Goal: Information Seeking & Learning: Learn about a topic

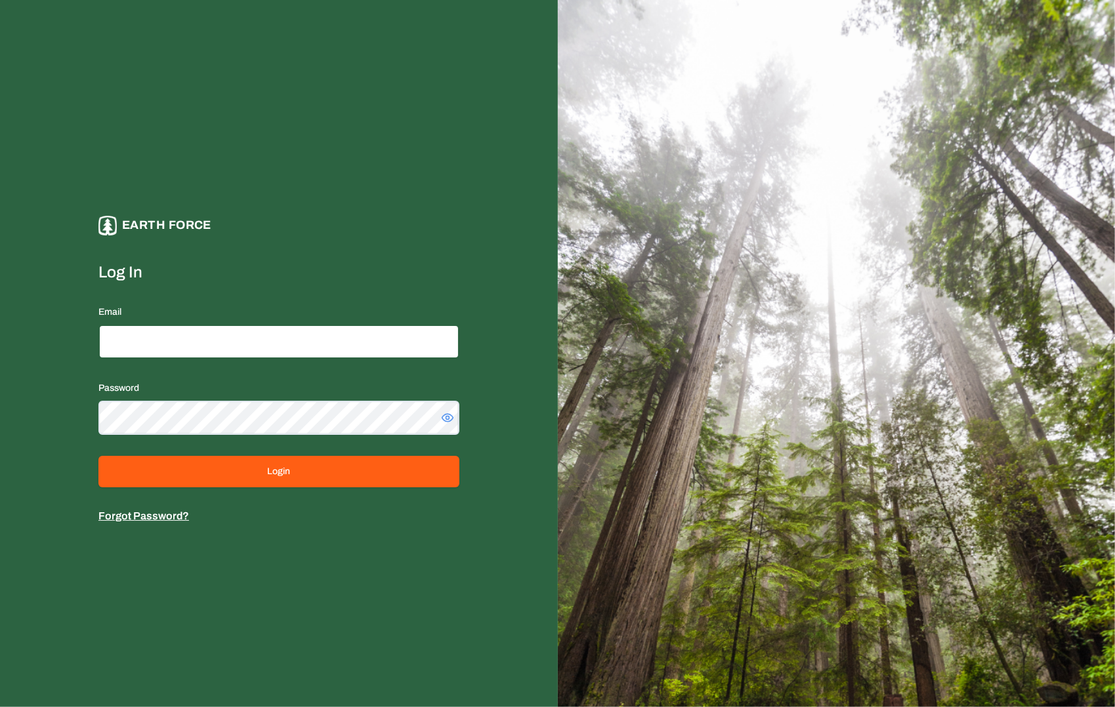
type input "**********"
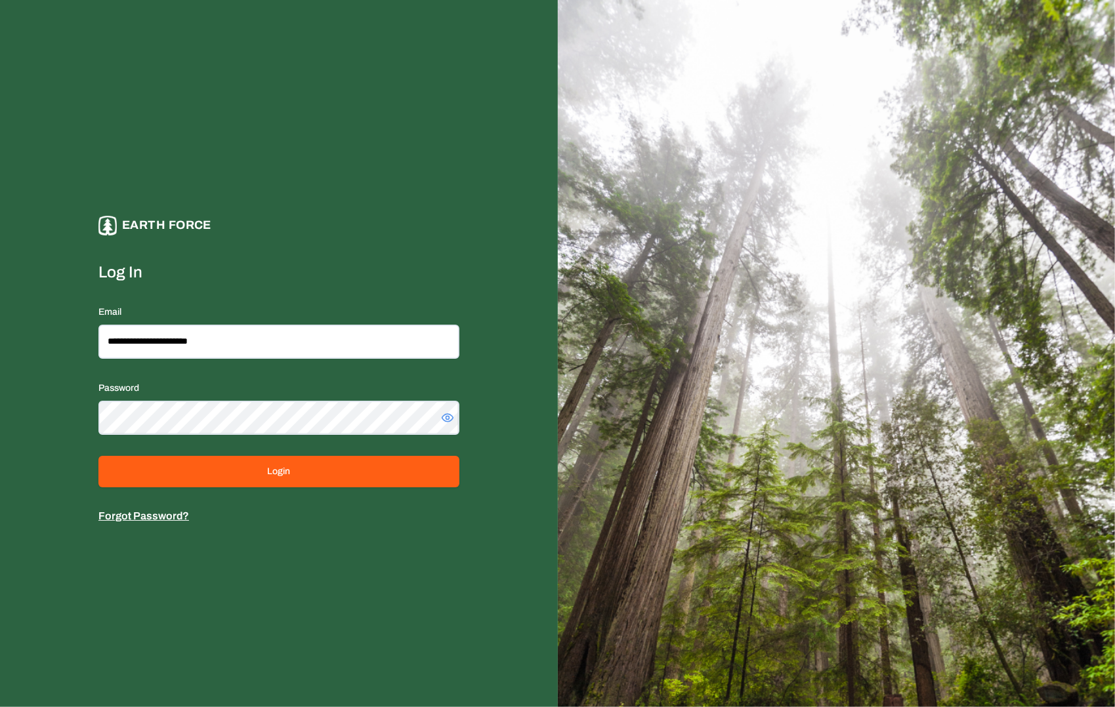
click at [255, 490] on form "**********" at bounding box center [278, 393] width 361 height 262
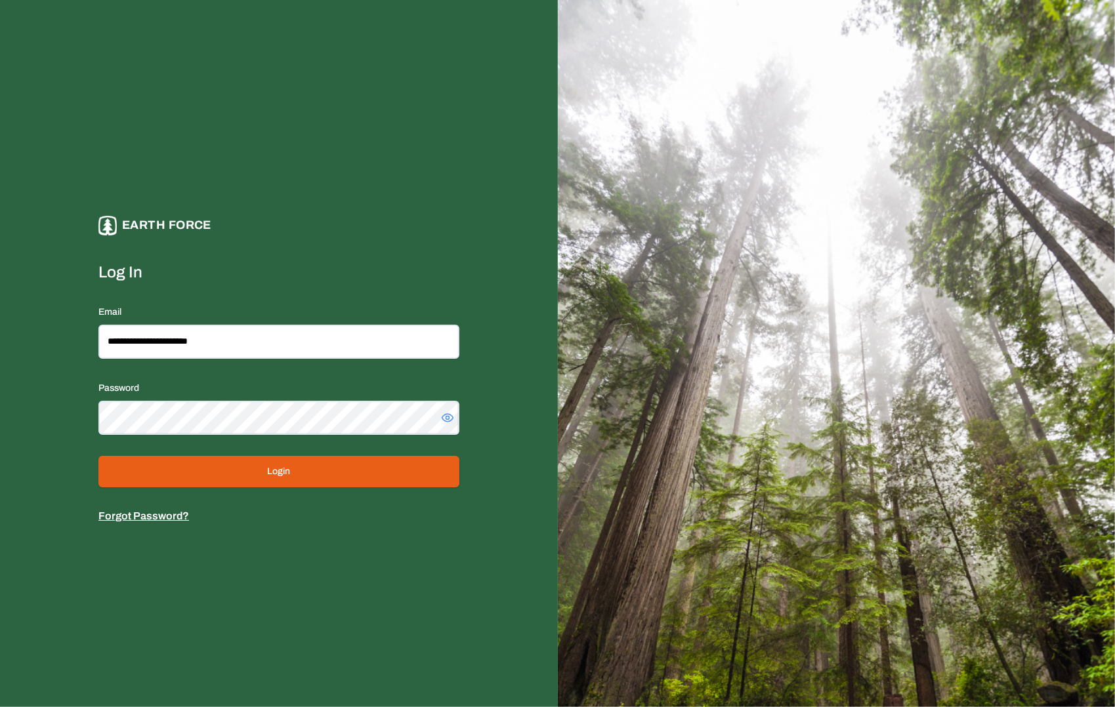
click at [247, 475] on button "Login" at bounding box center [278, 471] width 361 height 31
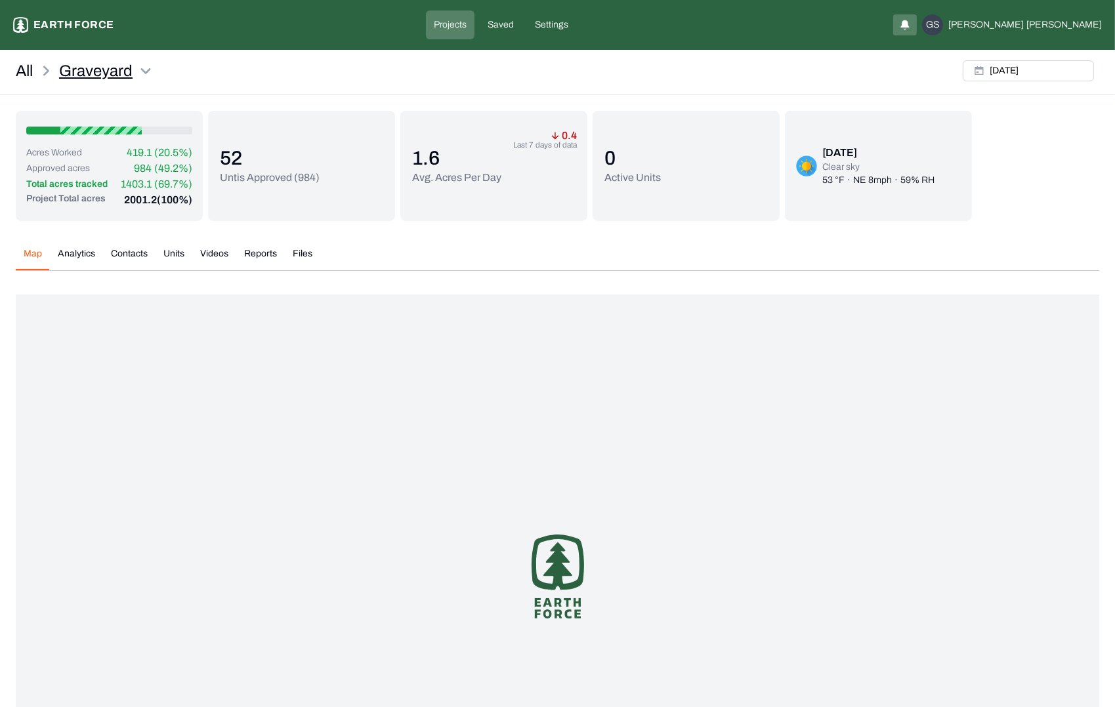
click at [144, 70] on html "Graveyard Earth force Projects Saved Settings GS [PERSON_NAME] All Graveyard [D…" at bounding box center [557, 437] width 1115 height 875
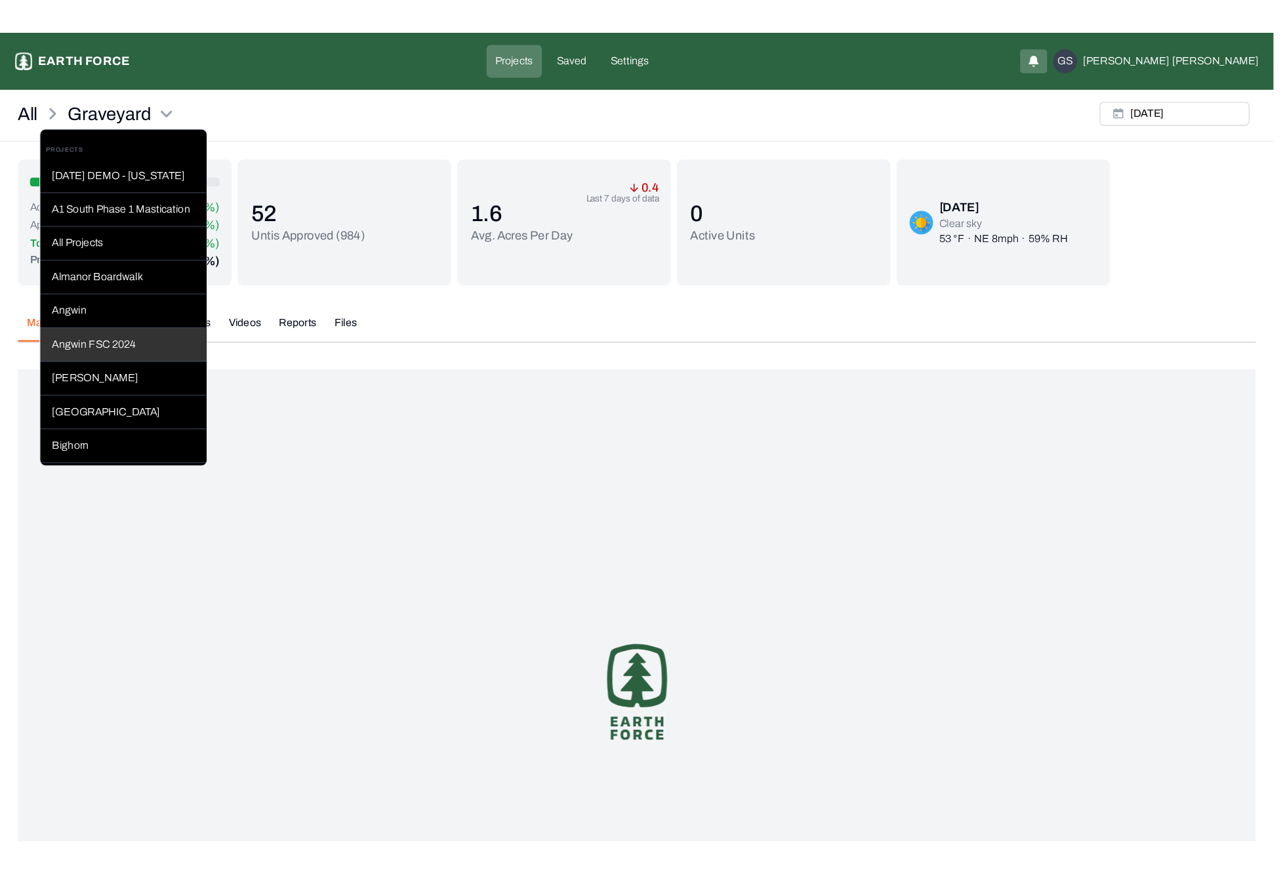
scroll to position [591, 0]
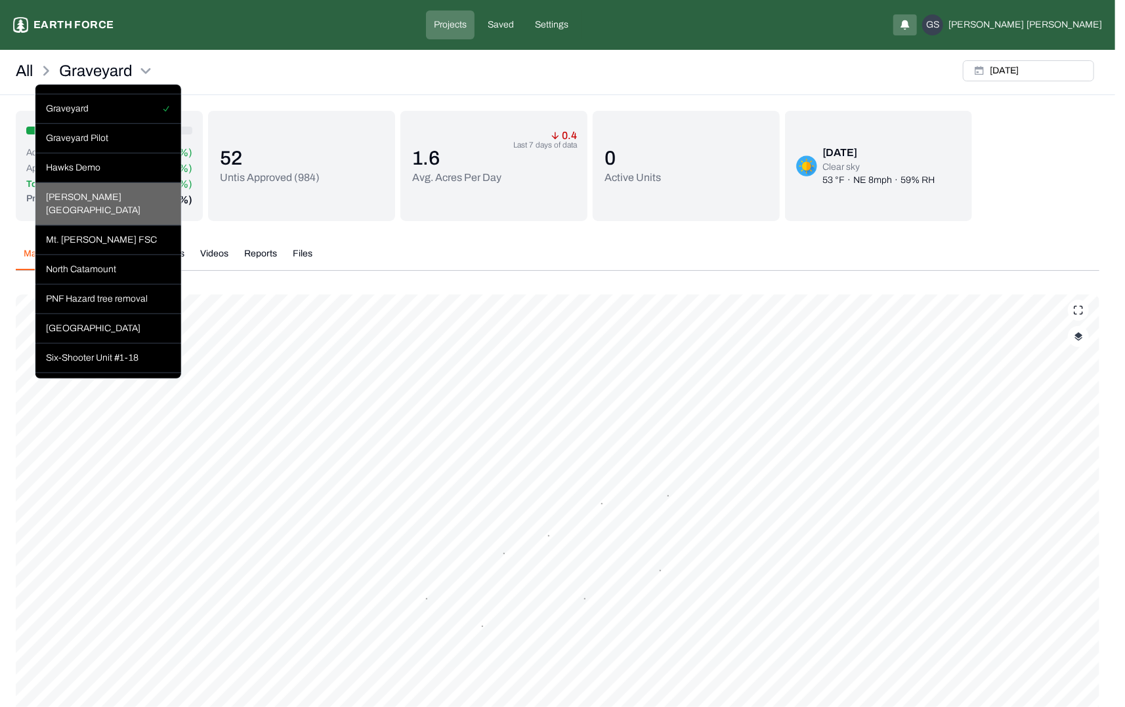
click at [141, 224] on div "[PERSON_NAME][GEOGRAPHIC_DATA]" at bounding box center [108, 204] width 146 height 43
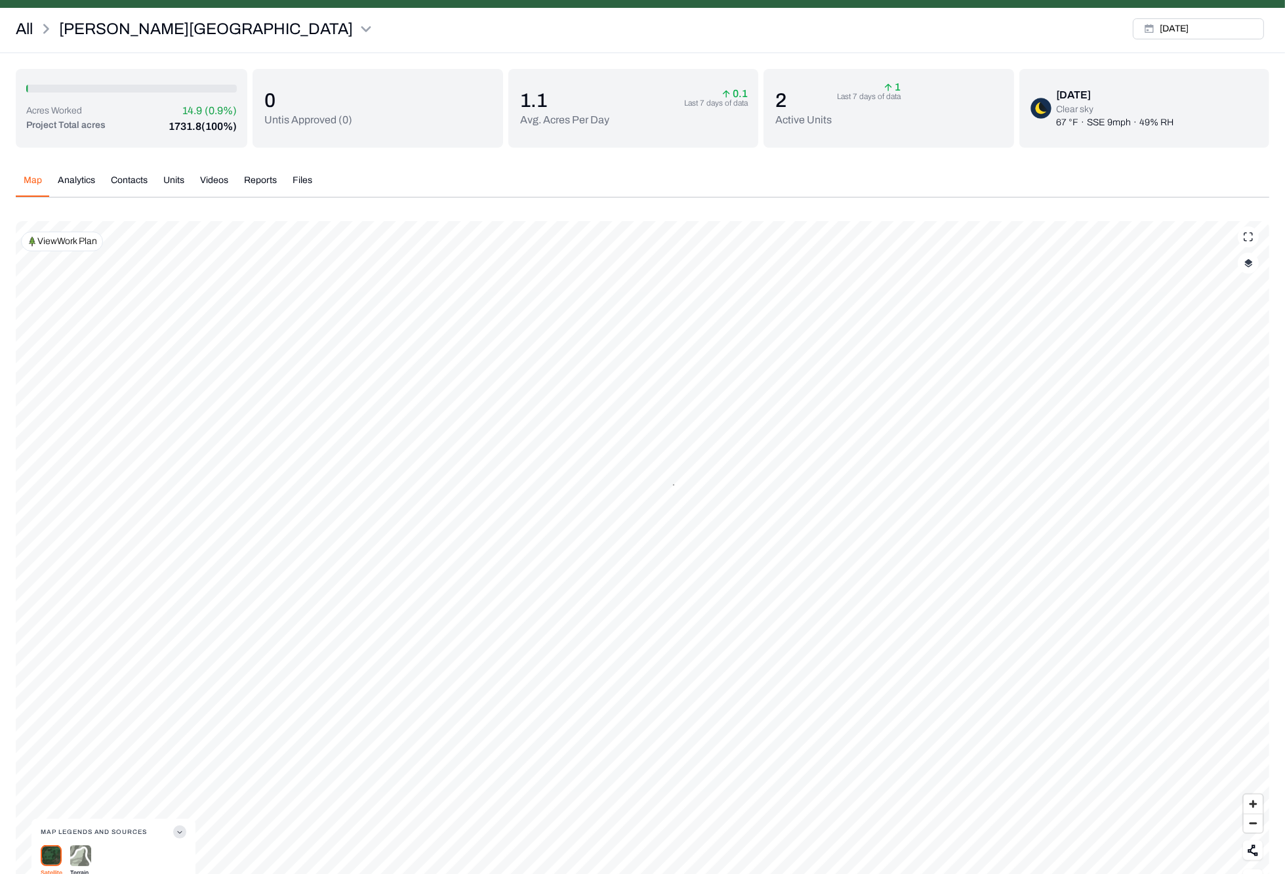
scroll to position [89, 0]
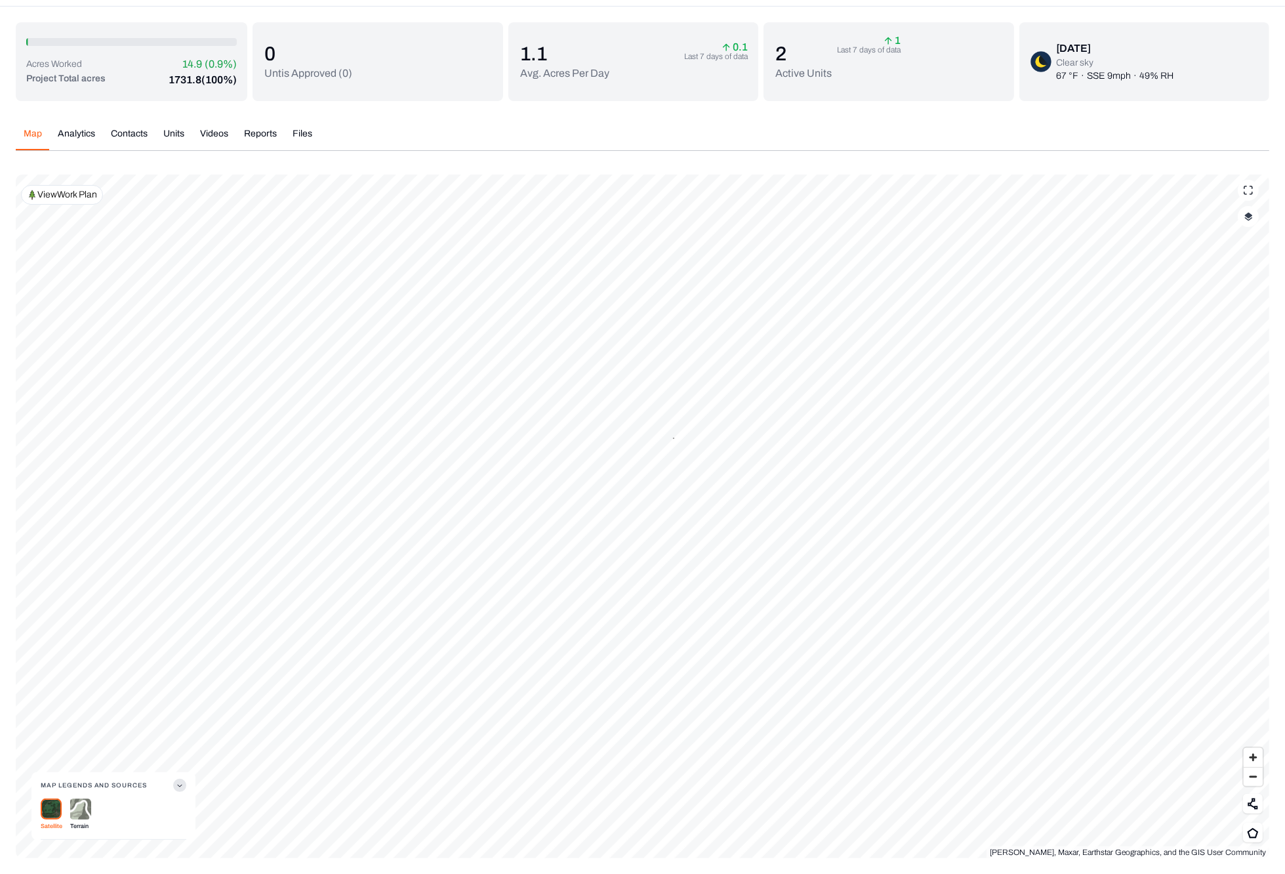
click at [68, 199] on p "View Work Plan" at bounding box center [67, 194] width 60 height 13
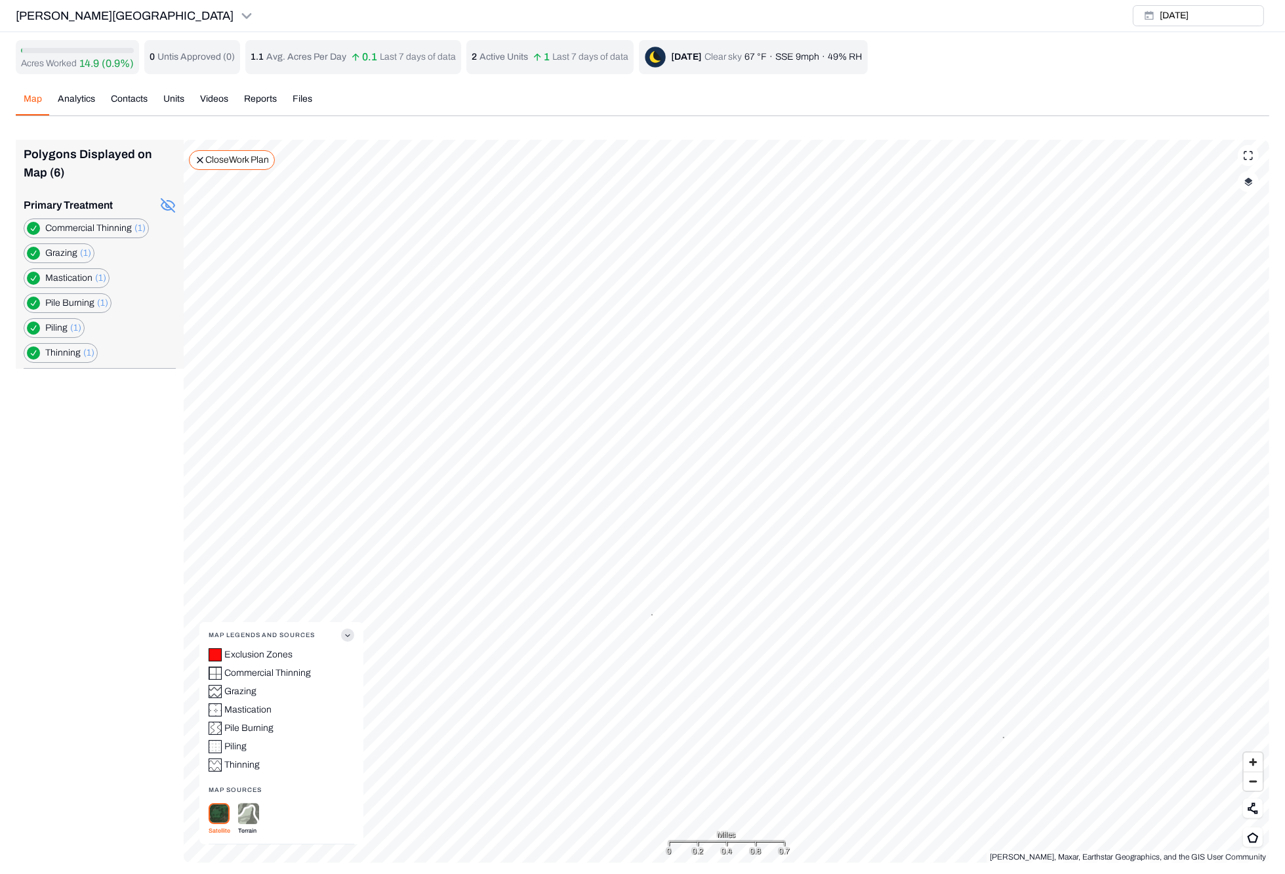
click at [1114, 182] on img "button" at bounding box center [1249, 181] width 9 height 9
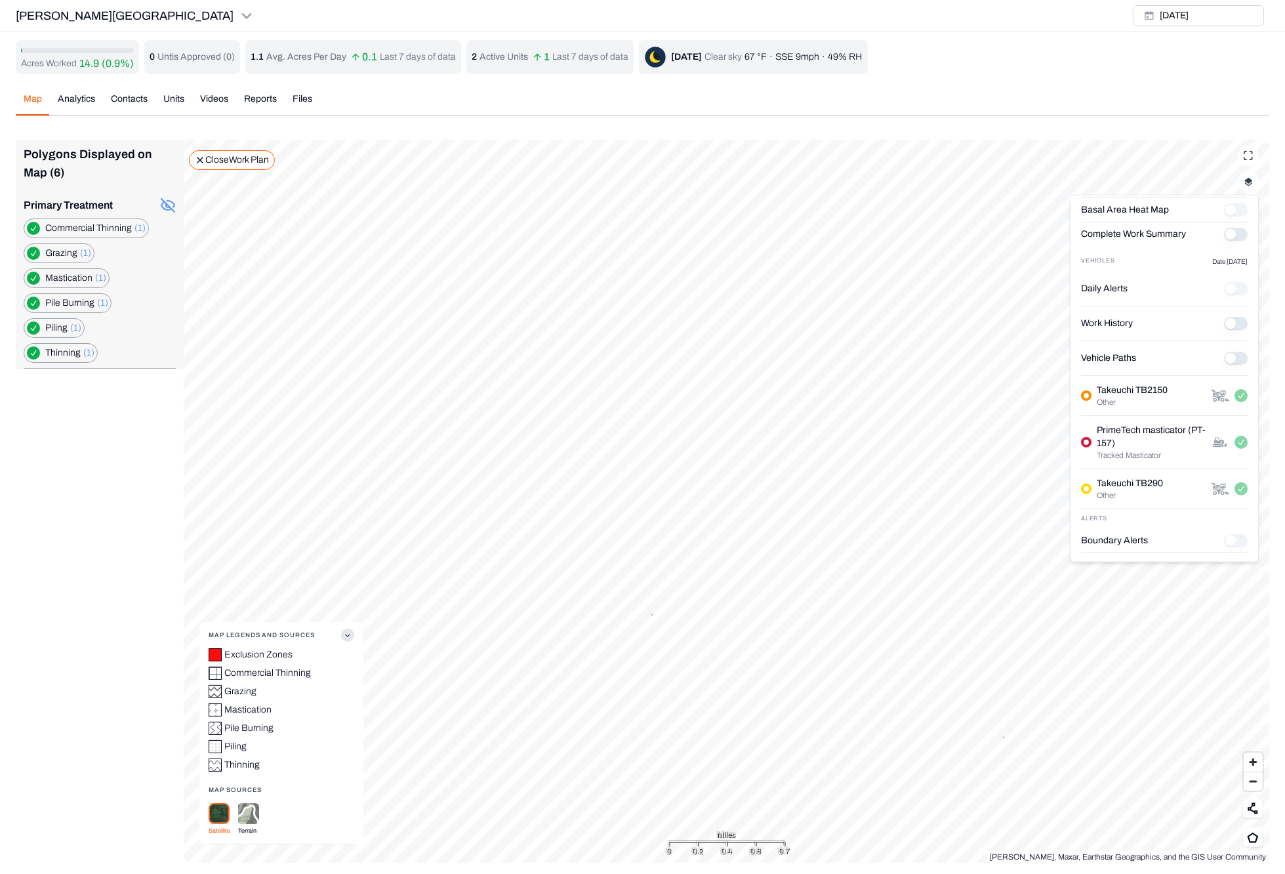
click at [1114, 357] on Paths "Vehicle Paths" at bounding box center [1236, 358] width 24 height 13
click at [1114, 324] on History "Work History" at bounding box center [1236, 323] width 24 height 13
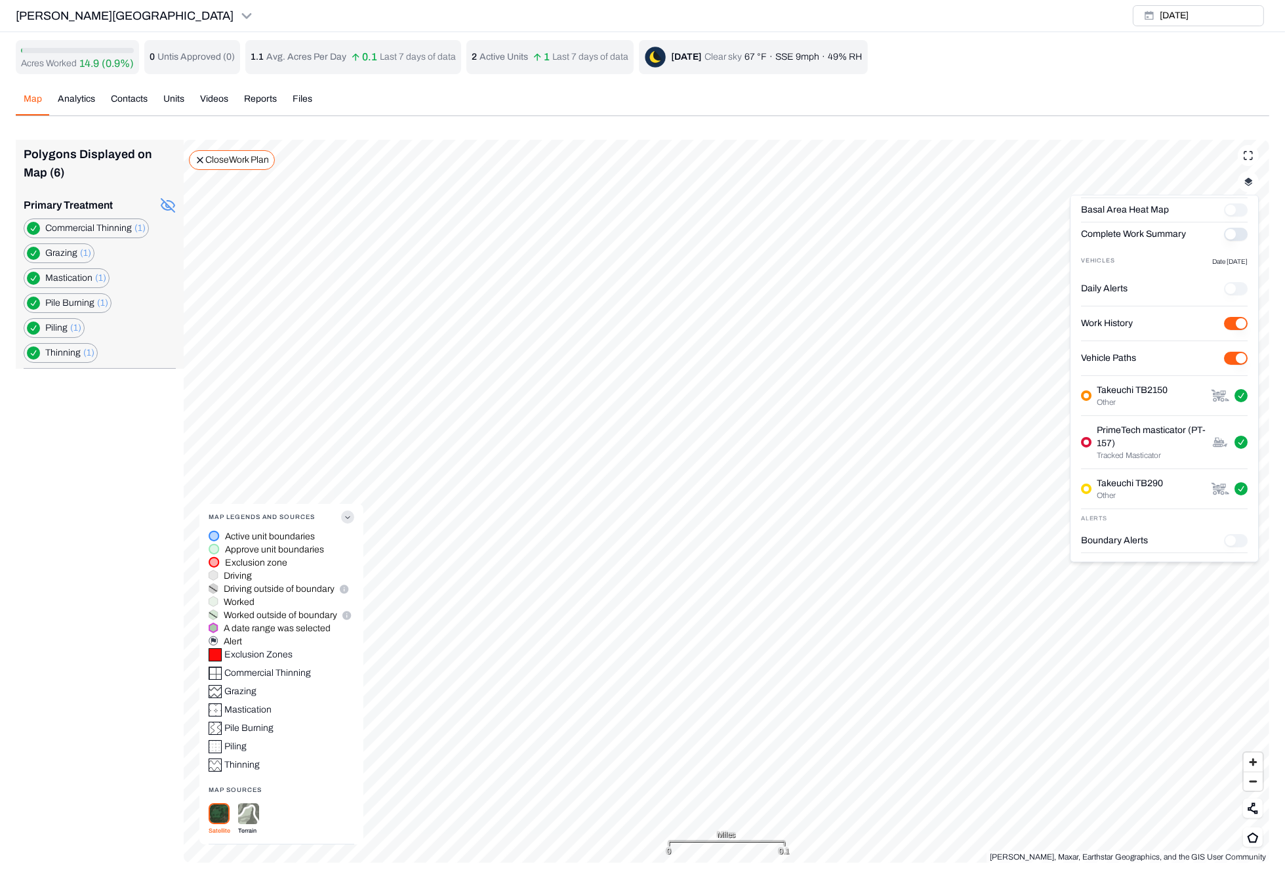
click at [1114, 324] on History "Work History" at bounding box center [1236, 323] width 24 height 13
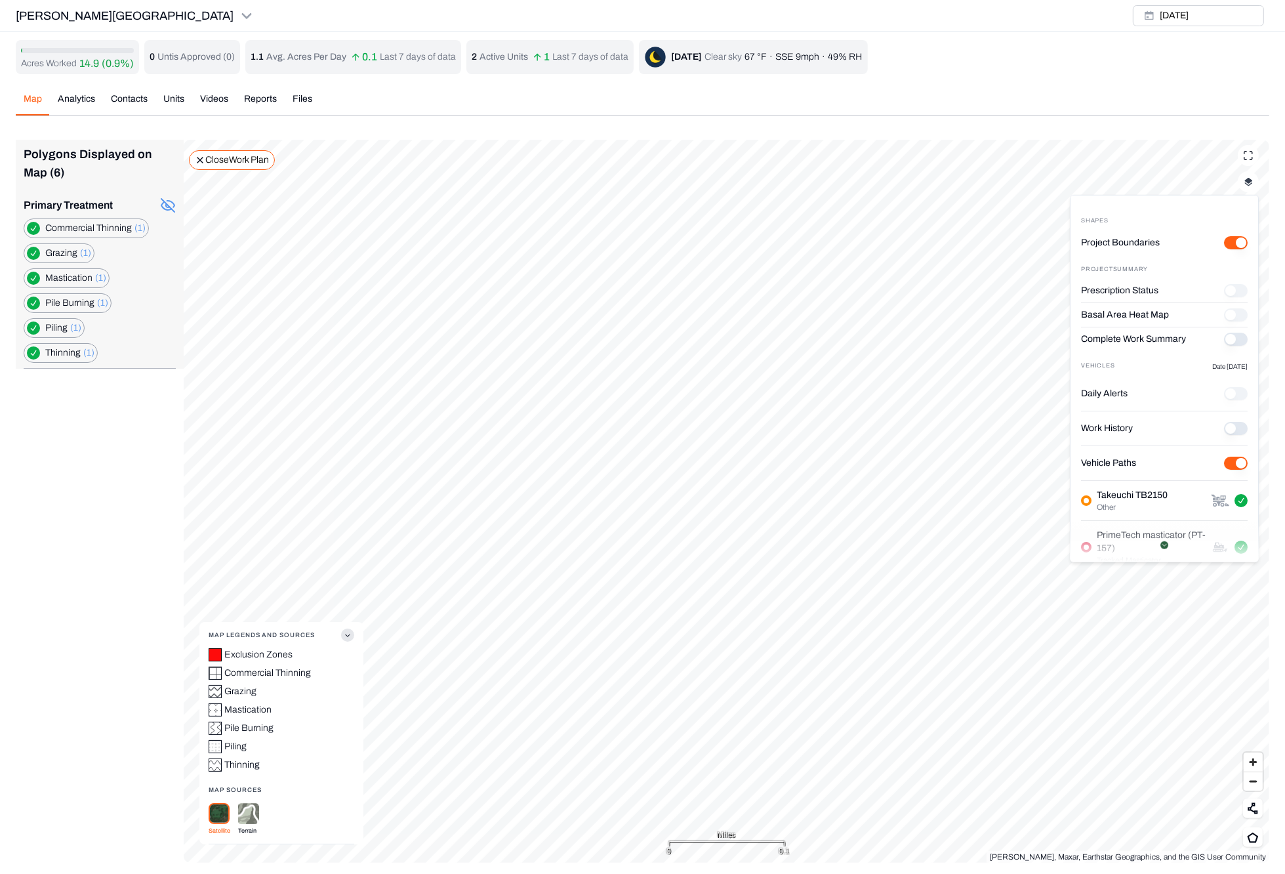
click at [1114, 337] on button "Complete Work Summary" at bounding box center [1236, 339] width 24 height 13
click at [217, 159] on p "Close Work Plan" at bounding box center [237, 160] width 64 height 13
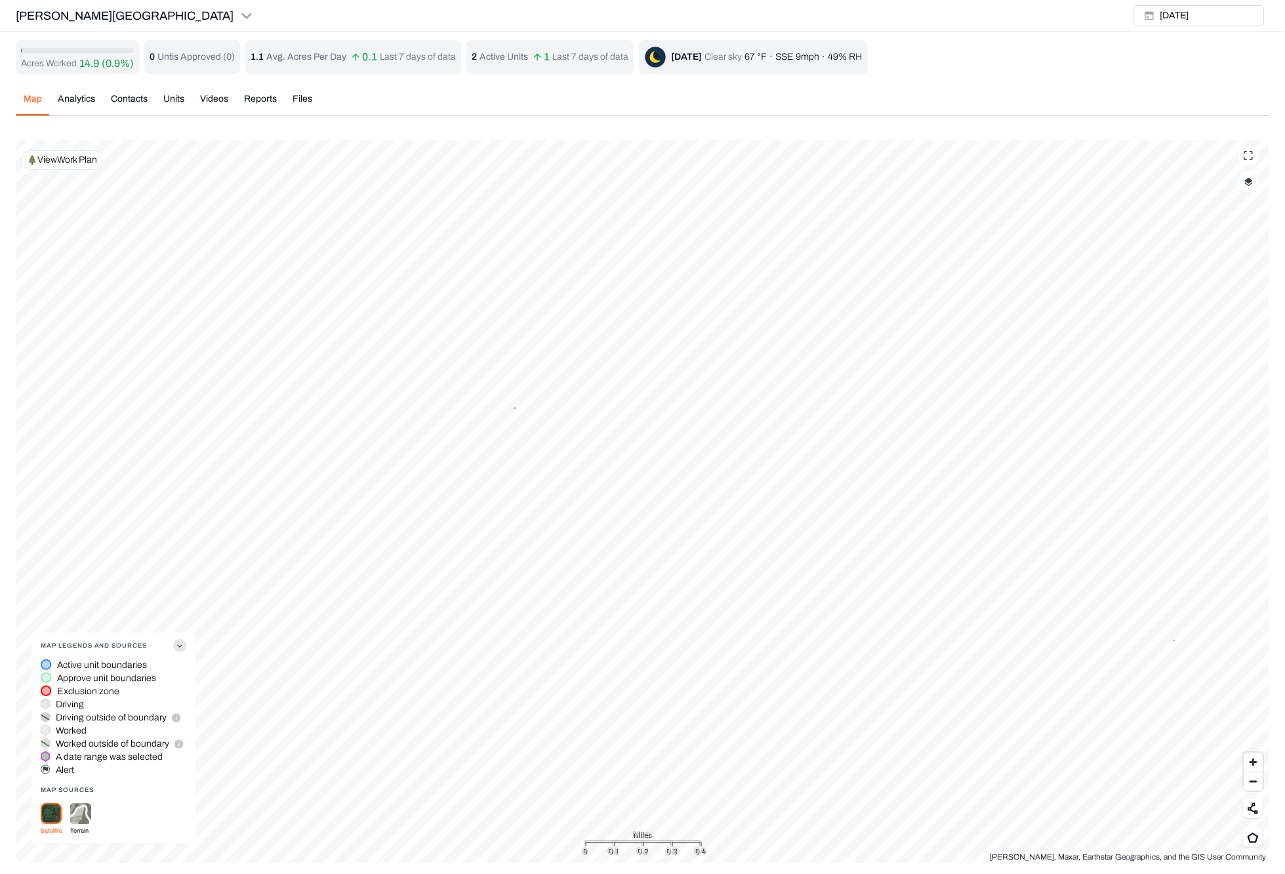
click at [71, 165] on p "View Work Plan" at bounding box center [67, 160] width 60 height 13
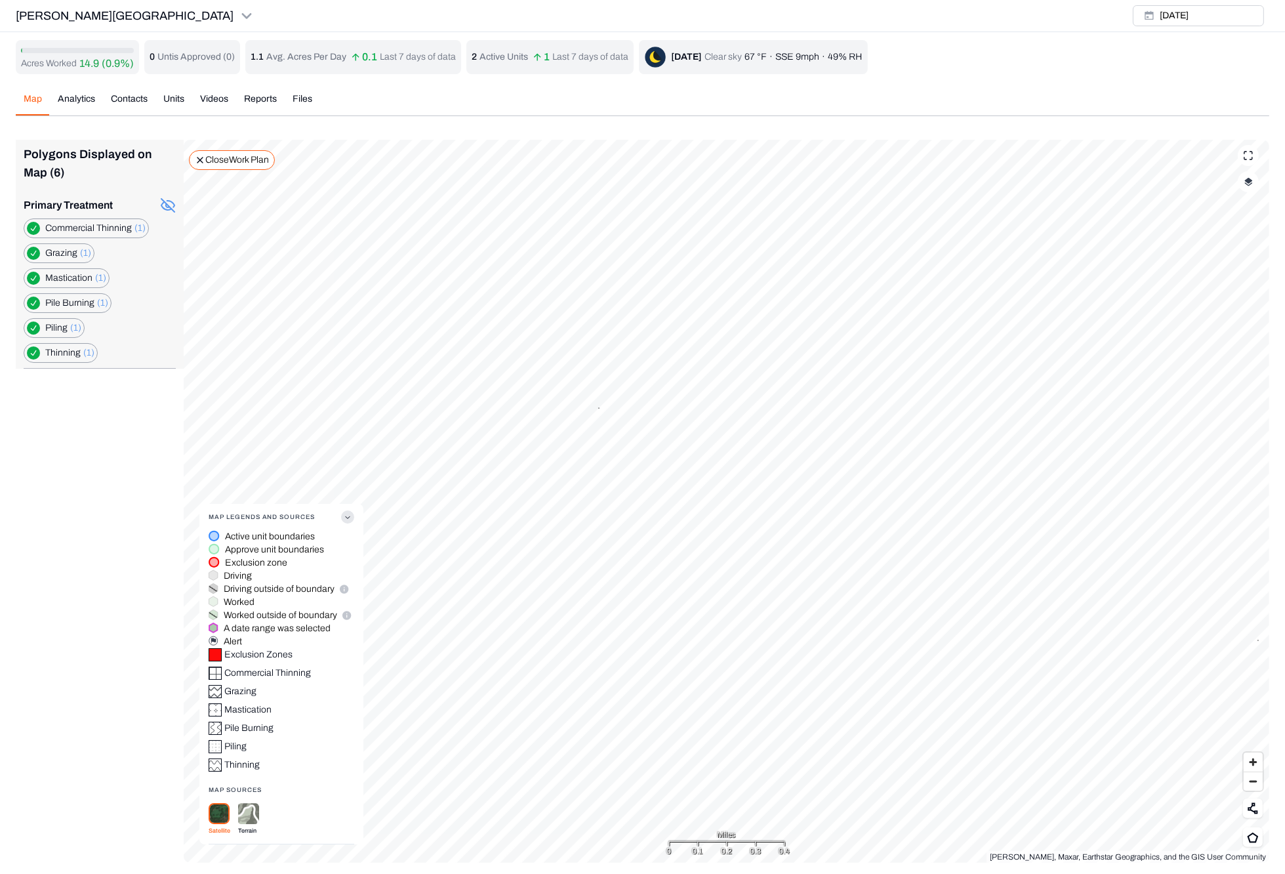
click at [61, 352] on label "Thinning (1)" at bounding box center [69, 352] width 49 height 13
click at [34, 352] on button "button" at bounding box center [33, 352] width 13 height 13
click at [34, 324] on button "button" at bounding box center [33, 328] width 13 height 13
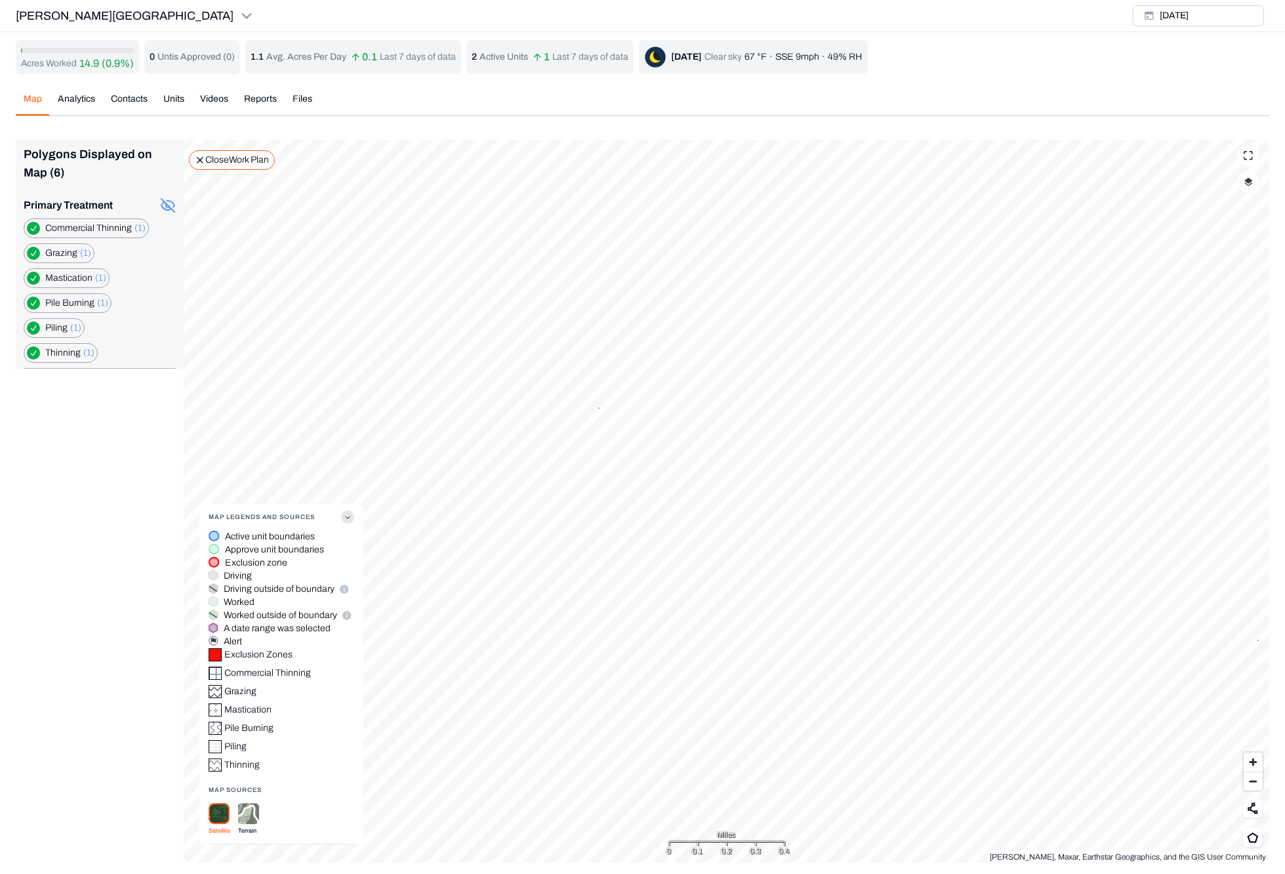
click at [31, 251] on button "button" at bounding box center [33, 253] width 13 height 13
click at [34, 226] on Thinning "button" at bounding box center [33, 228] width 13 height 13
click at [32, 303] on Burning "button" at bounding box center [33, 303] width 13 height 13
click at [30, 323] on button "button" at bounding box center [33, 328] width 13 height 13
click at [33, 349] on button "button" at bounding box center [33, 352] width 13 height 13
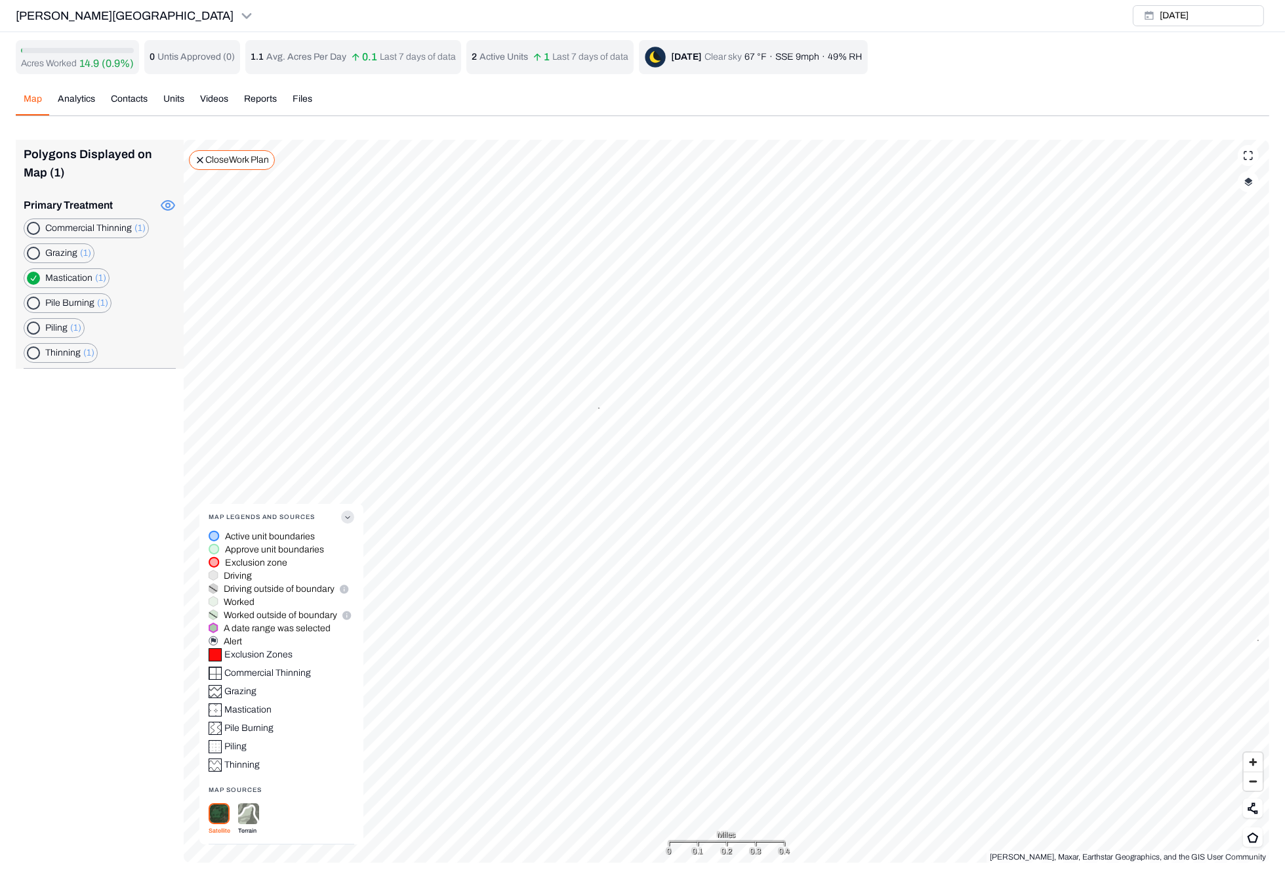
click at [32, 254] on button "button" at bounding box center [33, 253] width 13 height 13
click at [252, 707] on img at bounding box center [248, 814] width 21 height 22
click at [219, 707] on img at bounding box center [219, 813] width 21 height 21
click at [486, 10] on div "[PERSON_NAME] Ranch [DATE]" at bounding box center [642, 16] width 1285 height 32
click at [108, 577] on div "Polygons Displayed on Map (2) Primary Treatment Commercial Thinning (1) Grazing…" at bounding box center [643, 501] width 1254 height 723
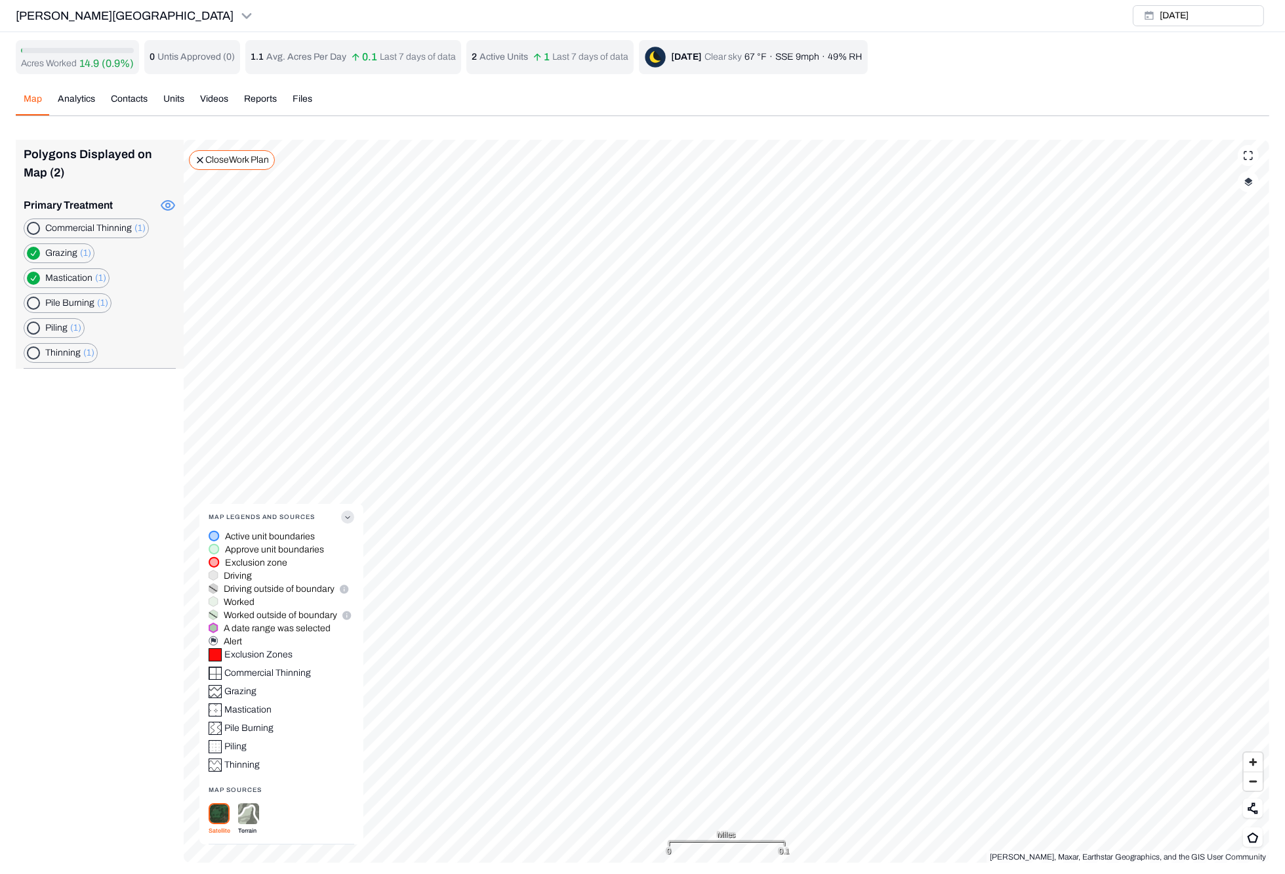
click at [245, 101] on div "Acres Worked 14.9 (0.9%) 0 Untis Approved ( 0 ) 1.1 Avg. Acres Per Day 0.1 Last…" at bounding box center [643, 451] width 1254 height 823
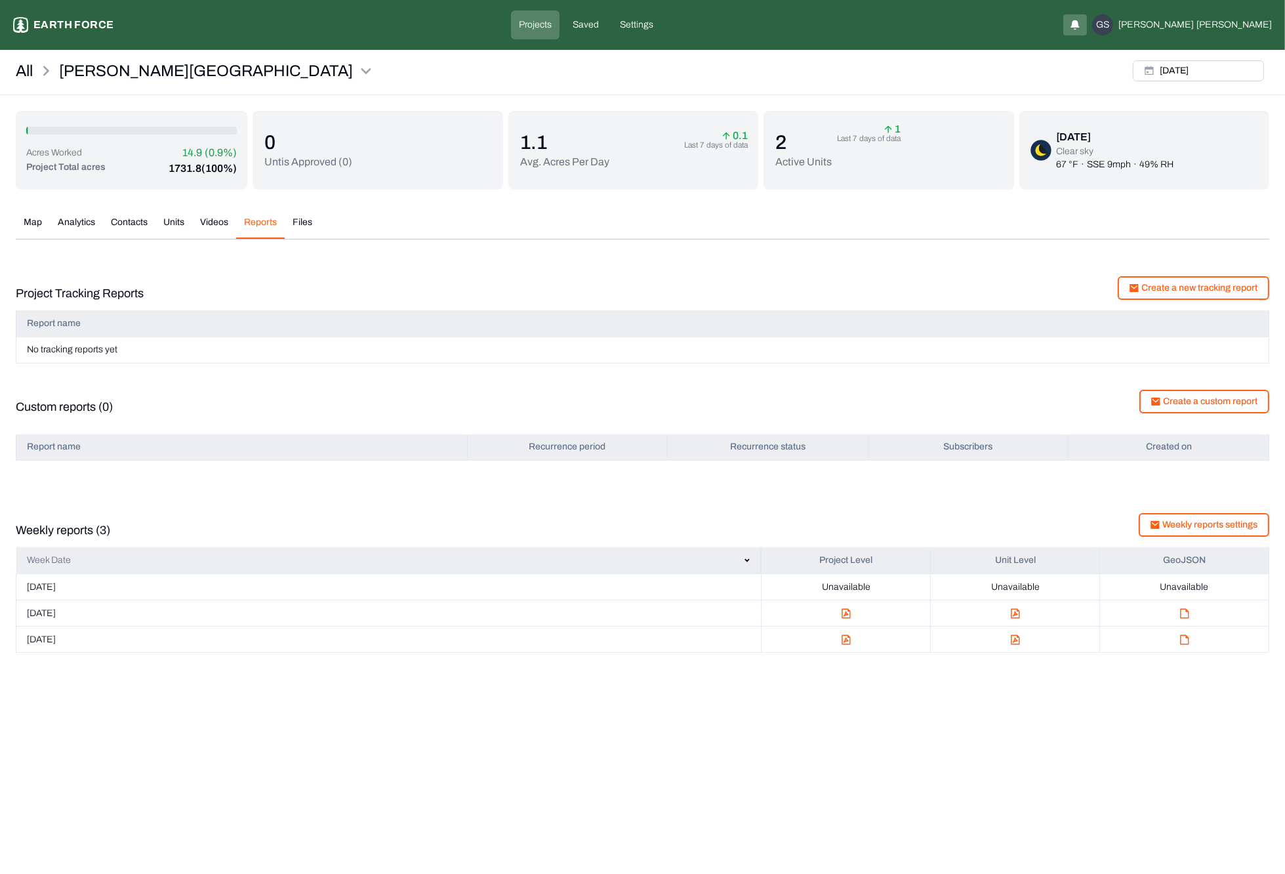
click at [84, 227] on button "Analytics" at bounding box center [76, 227] width 53 height 23
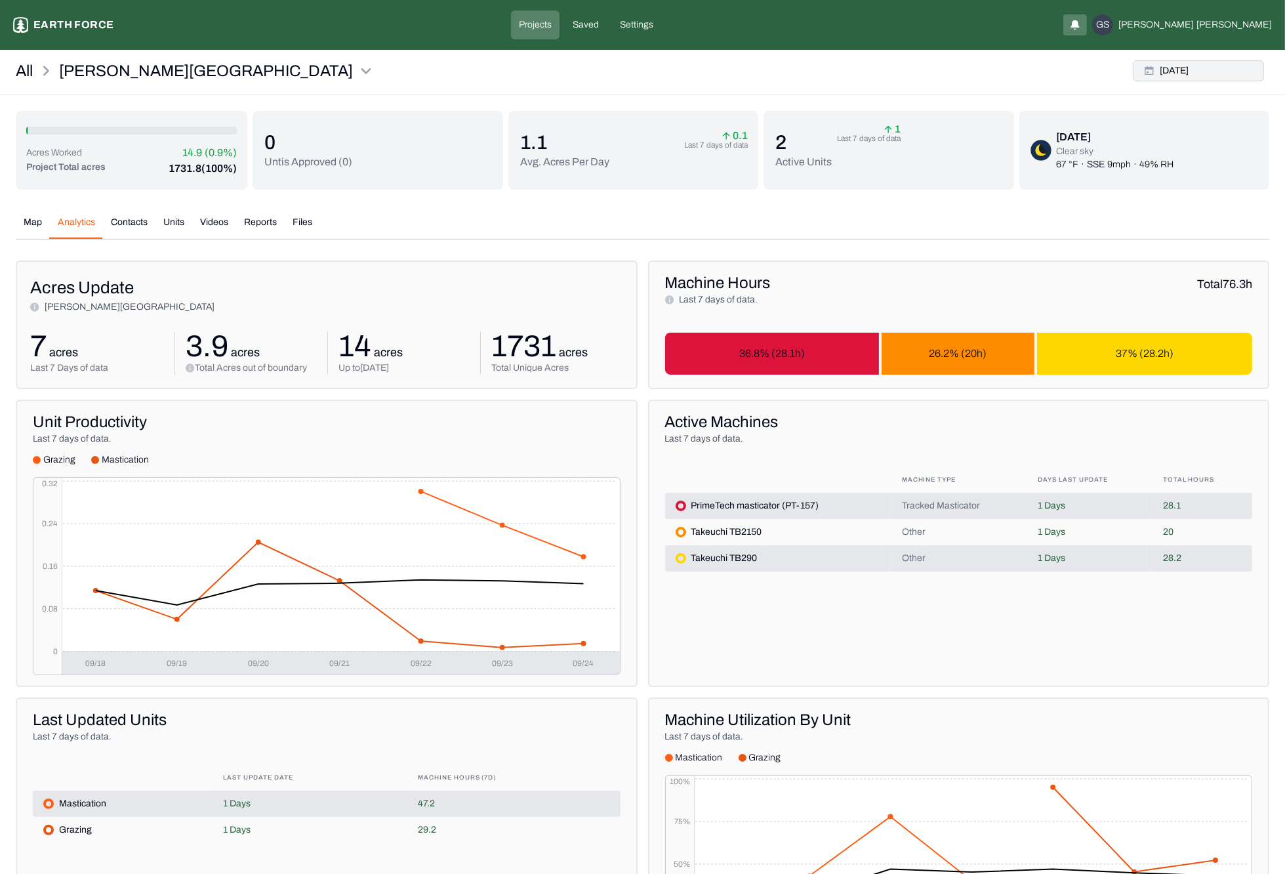
click at [1114, 73] on button "[DATE]" at bounding box center [1198, 70] width 131 height 21
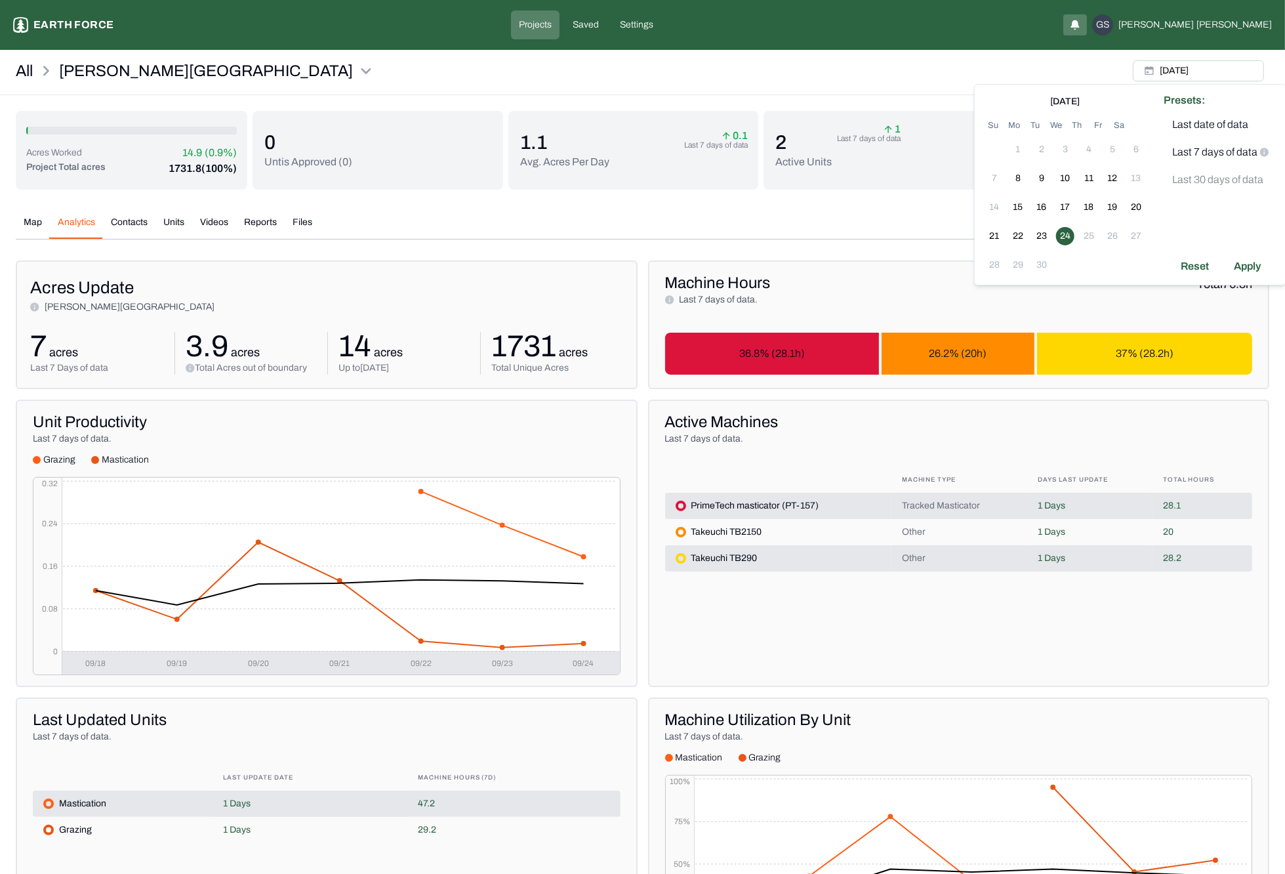
click at [902, 220] on div "Map Analytics Contacts Units Videos Reports Files" at bounding box center [643, 228] width 1254 height 24
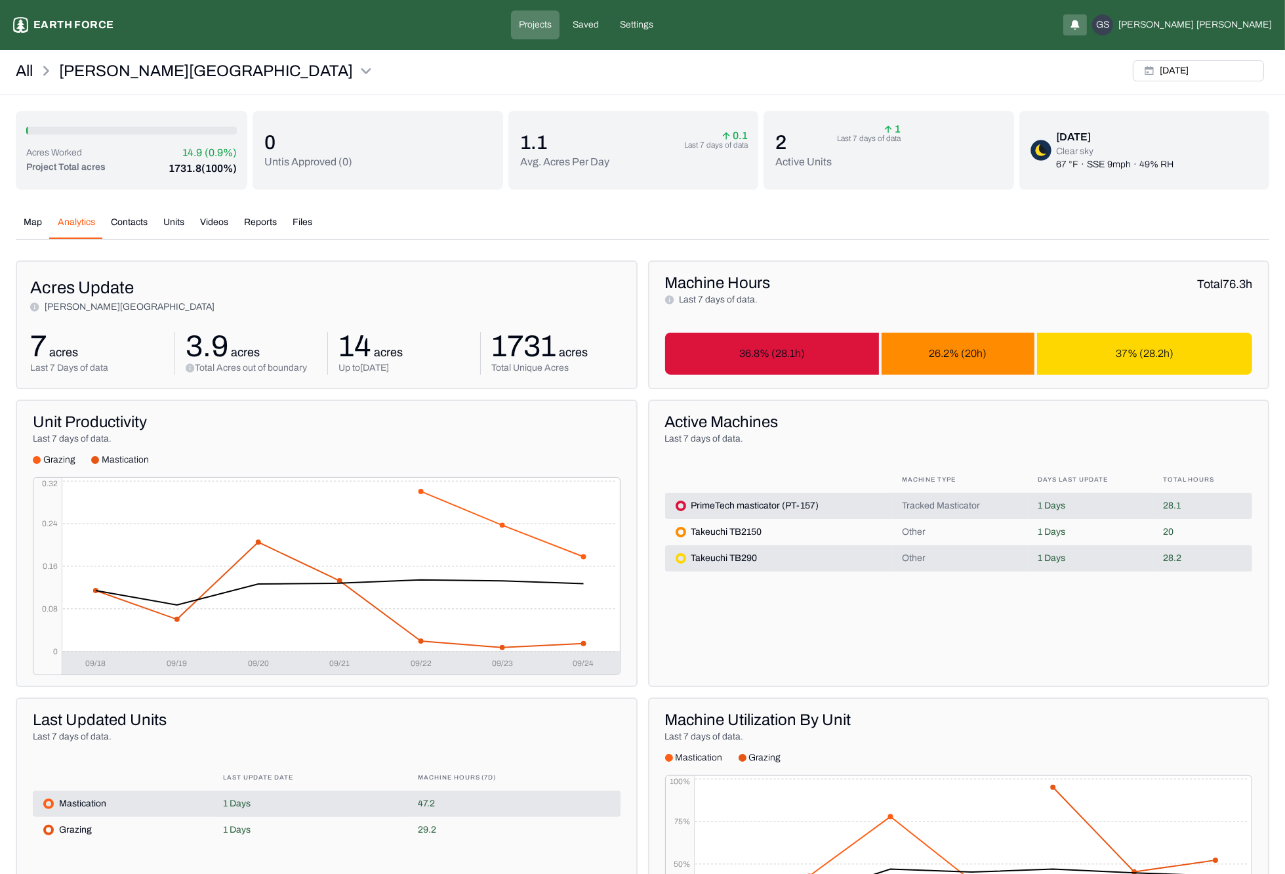
click at [22, 223] on div "Map Analytics Contacts Units Videos Reports Files [DATE] Polygons Displayed on …" at bounding box center [643, 749] width 1254 height 1088
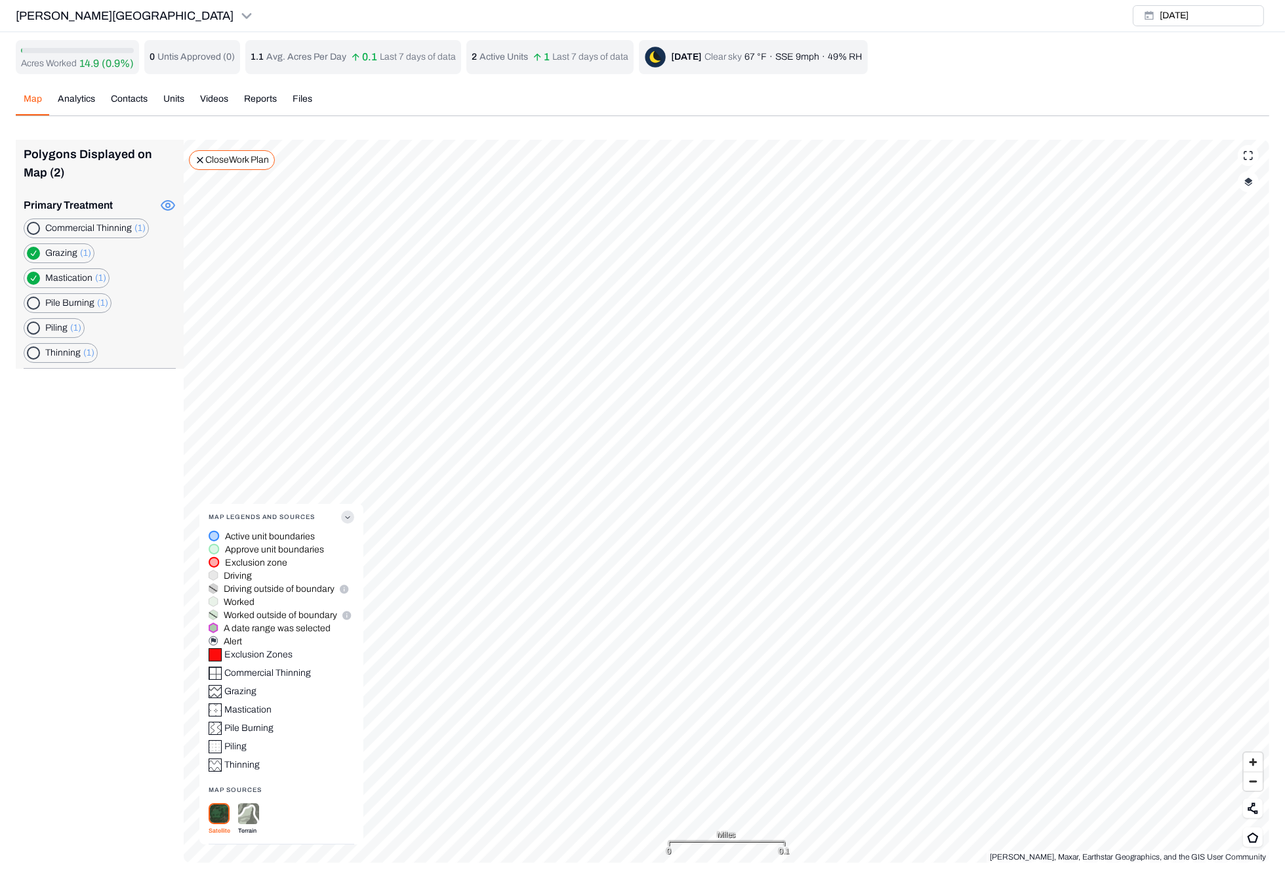
click at [33, 224] on Thinning "button" at bounding box center [33, 228] width 13 height 13
click at [178, 107] on div "Acres Worked 14.9 (0.9%) 0 Untis Approved ( 0 ) 1.1 Avg. Acres Per Day 0.1 Last…" at bounding box center [643, 451] width 1254 height 823
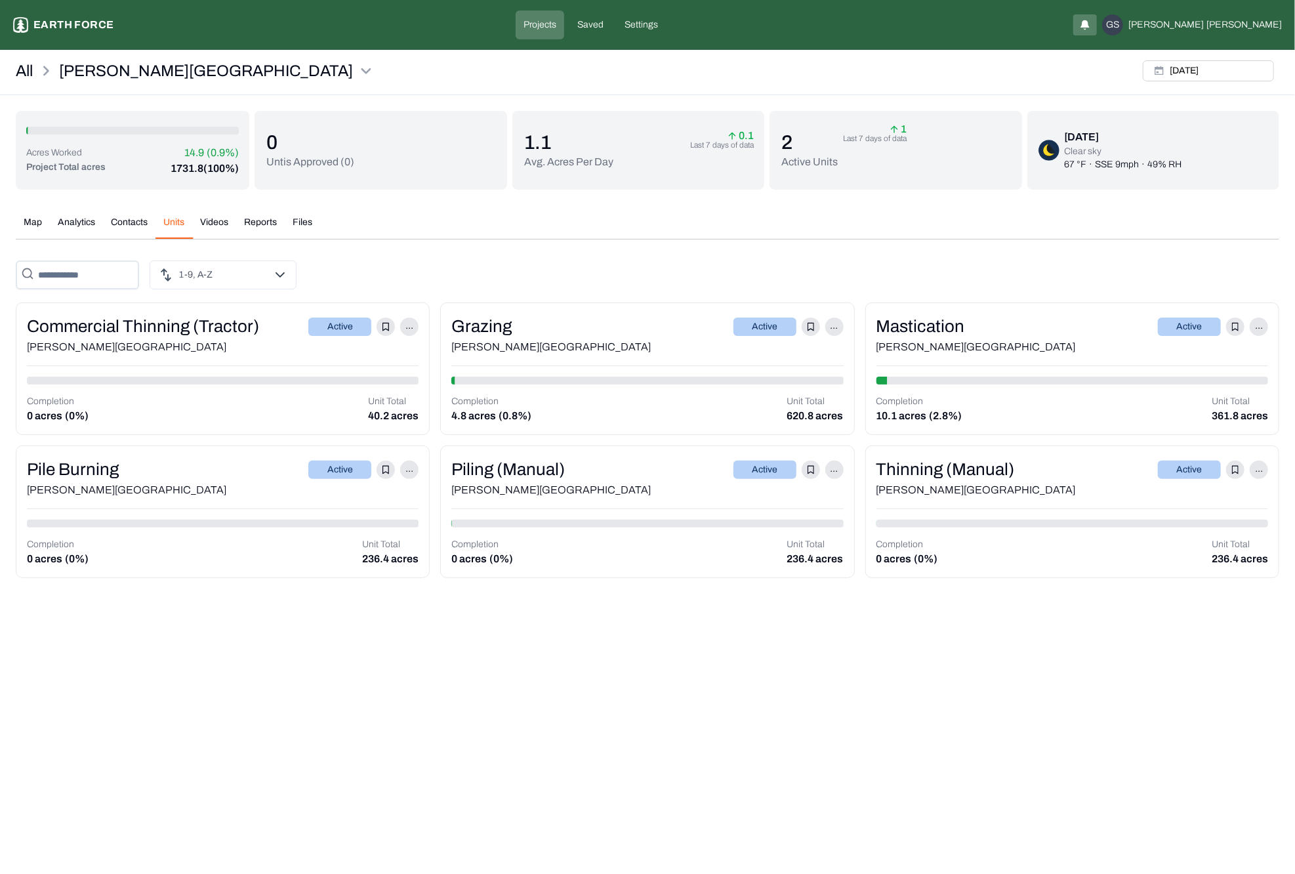
click at [259, 270] on html "[PERSON_NAME] Ranch Earth force Projects Saved Settings GS [PERSON_NAME] All [P…" at bounding box center [647, 297] width 1295 height 594
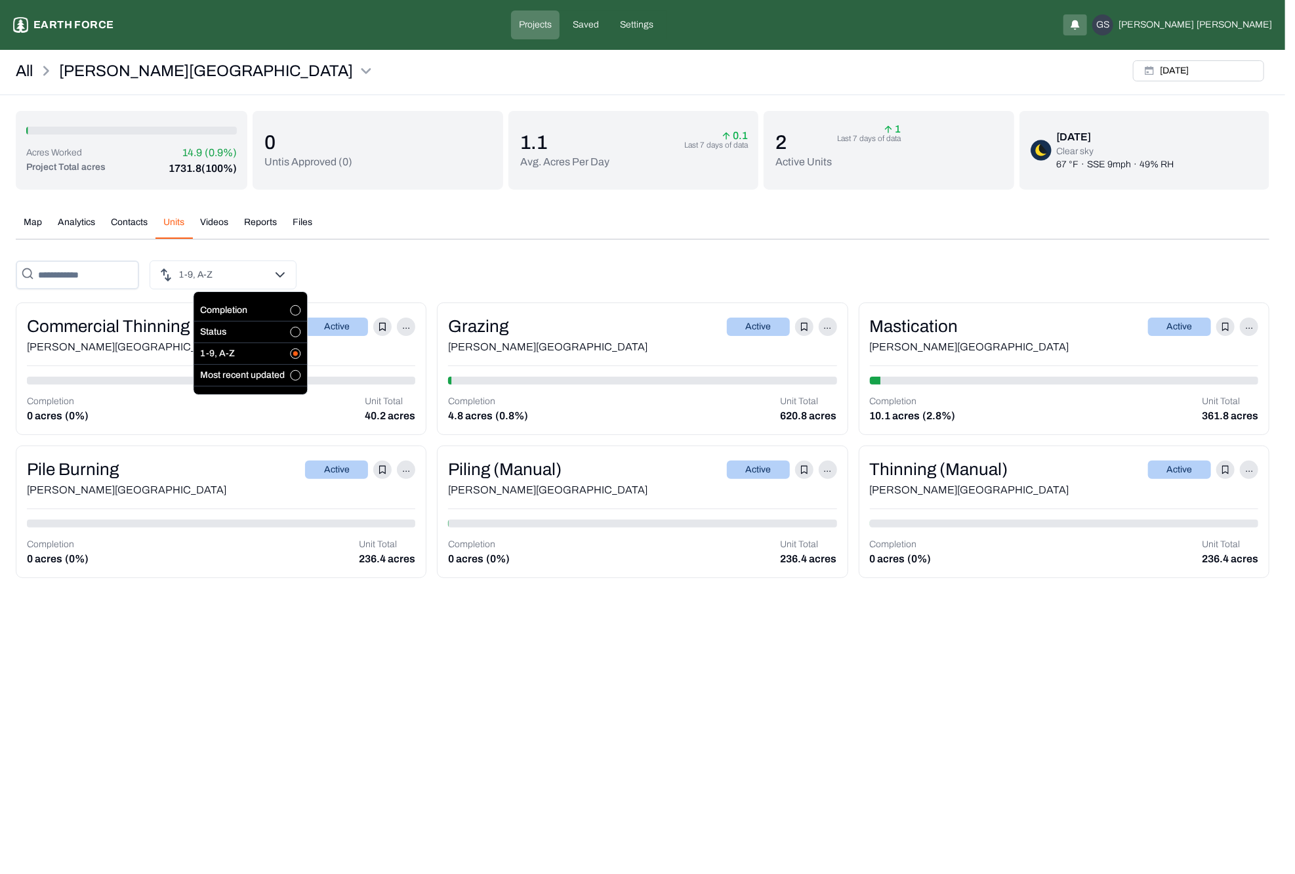
click at [394, 263] on html "[PERSON_NAME] Ranch Earth force Projects Saved Settings GS [PERSON_NAME] All [P…" at bounding box center [647, 297] width 1295 height 594
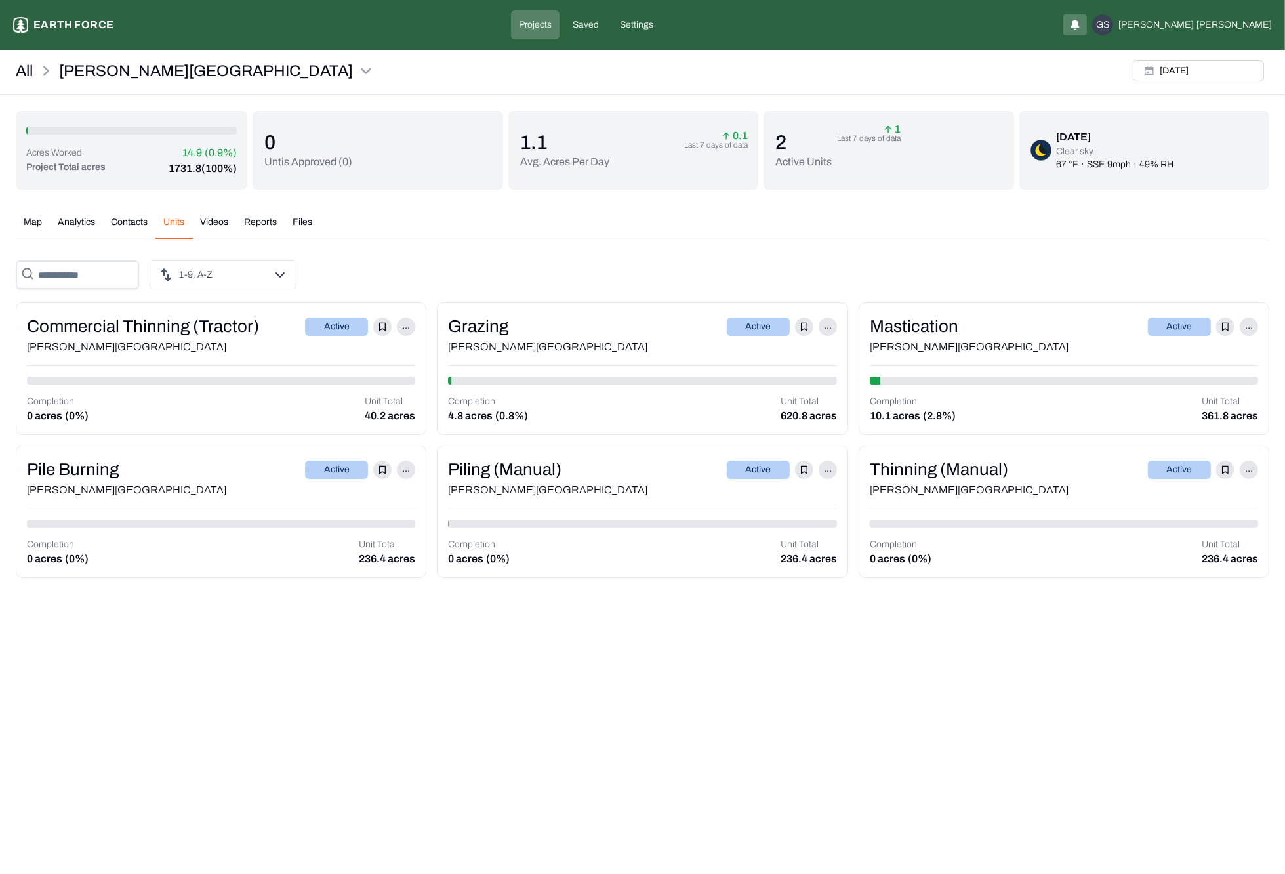
click at [34, 226] on div "Map Analytics Contacts Units Videos Reports Files [DATE] Polygons Displayed on …" at bounding box center [643, 391] width 1254 height 373
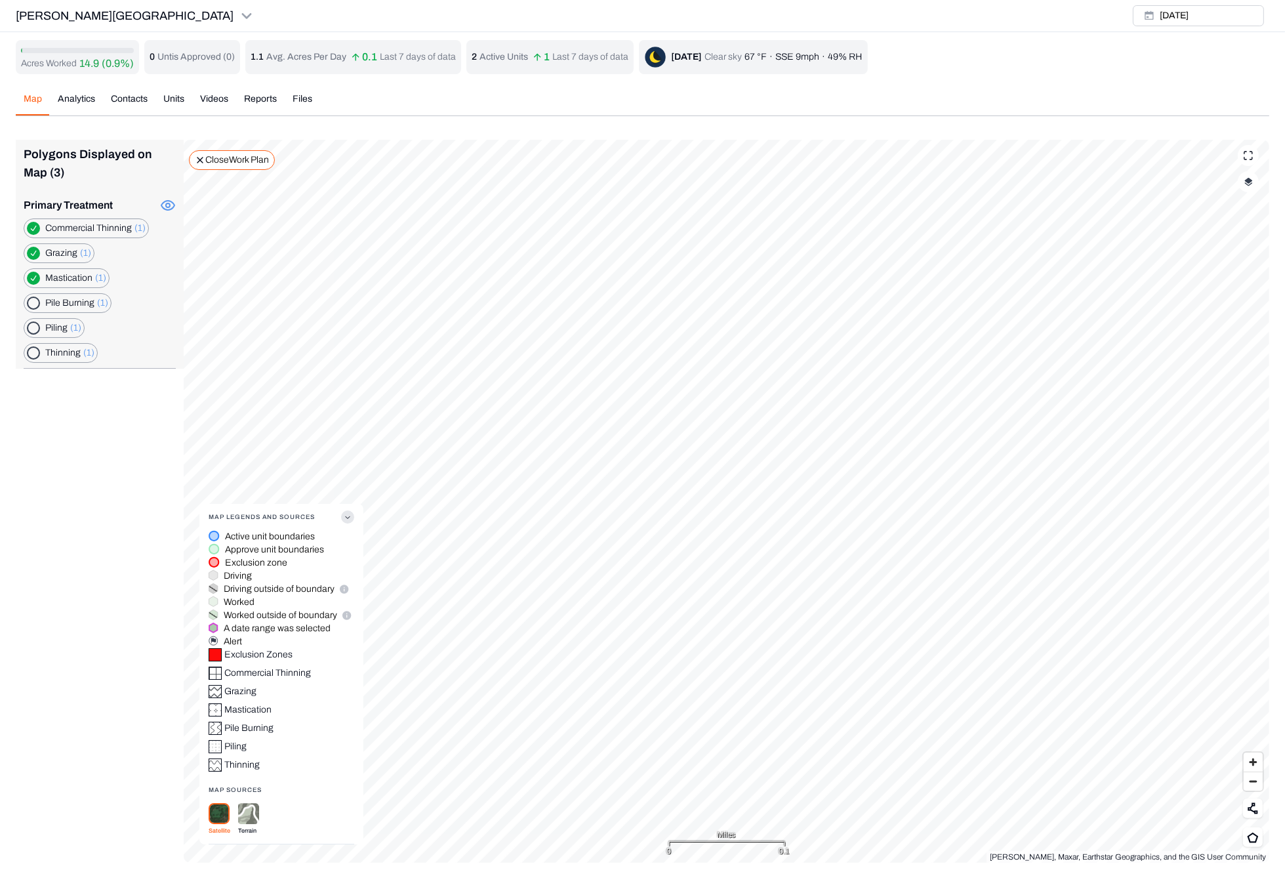
click at [1114, 186] on img "button" at bounding box center [1249, 181] width 9 height 9
click at [199, 161] on icon at bounding box center [200, 159] width 5 height 5
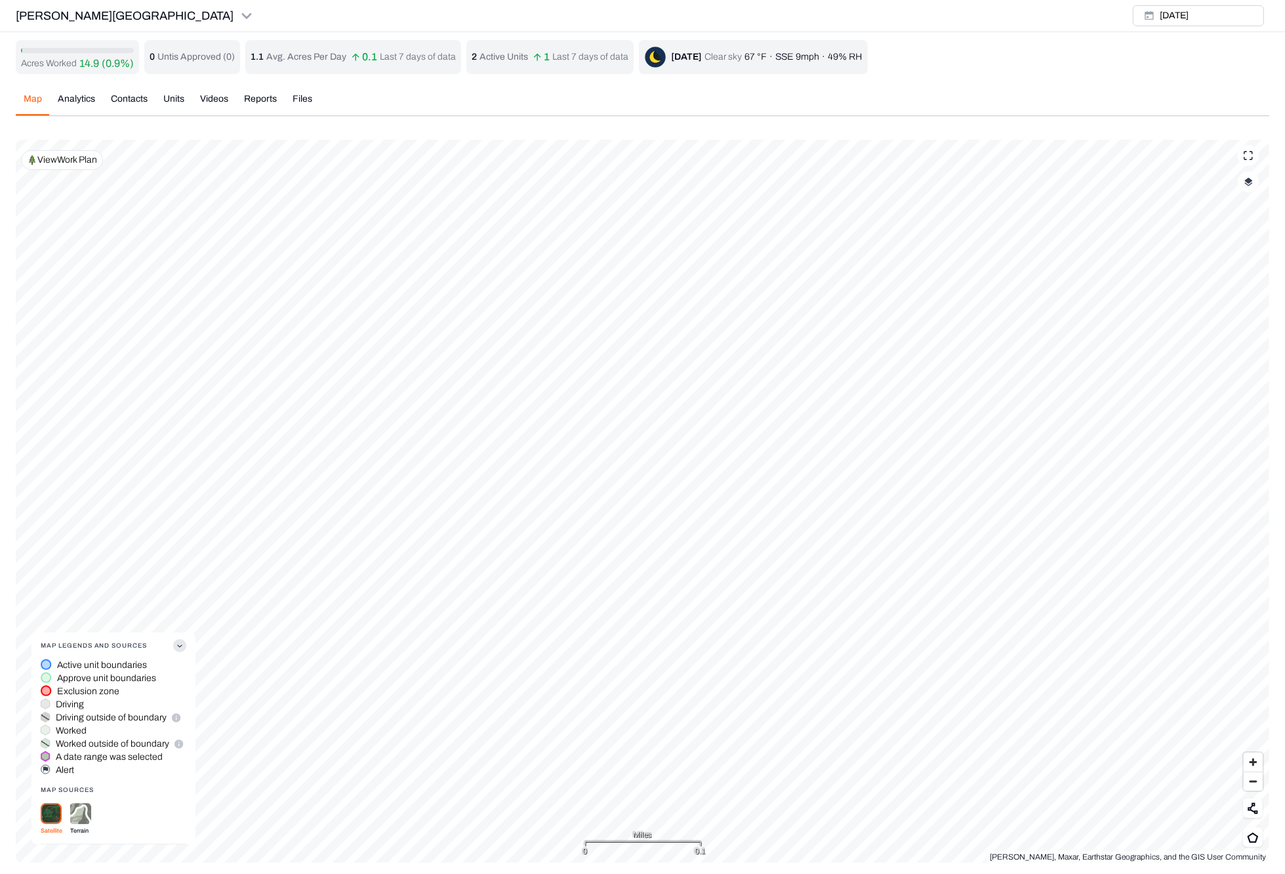
click at [1114, 180] on img "button" at bounding box center [1249, 181] width 9 height 9
click at [1114, 333] on button "Complete Work Summary" at bounding box center [1236, 339] width 24 height 13
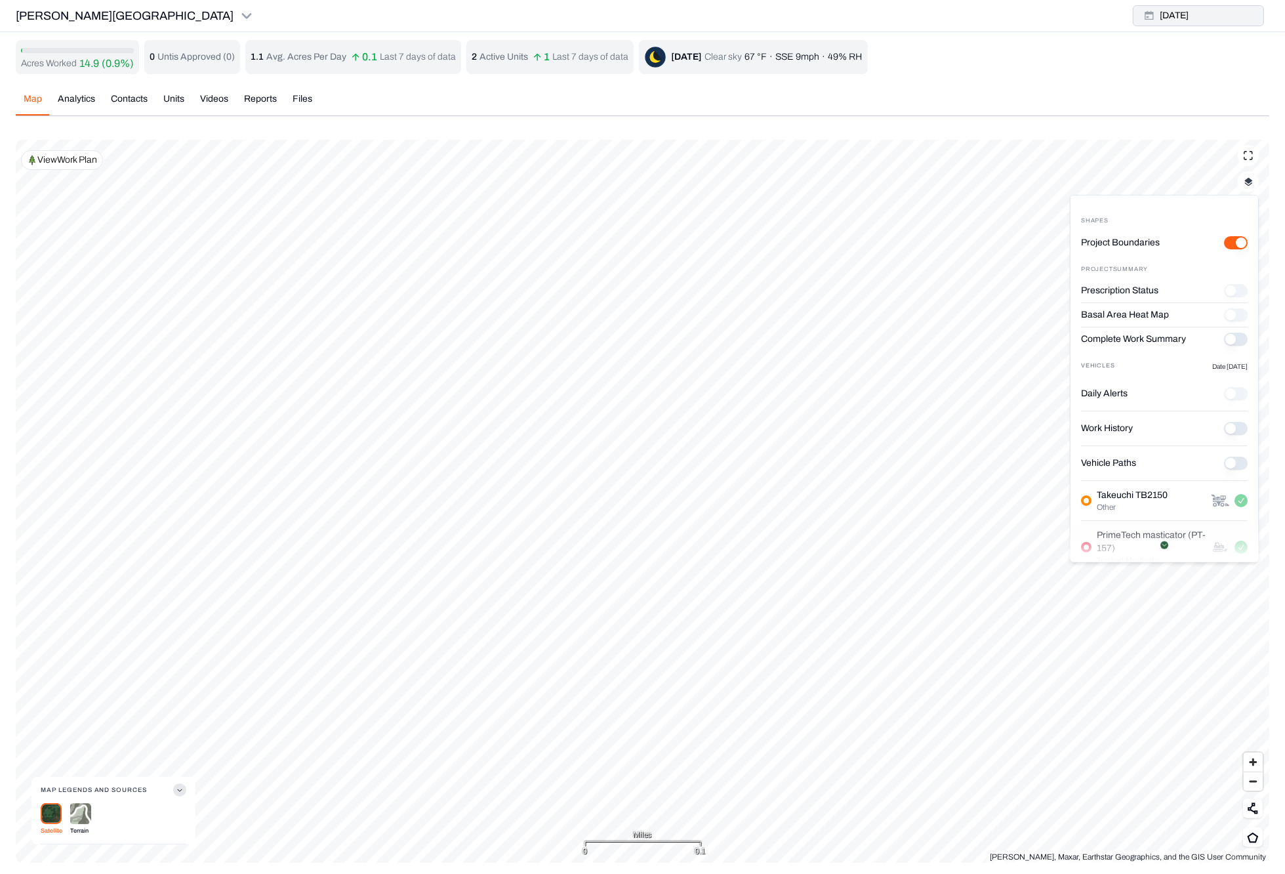
click at [1114, 12] on button "[DATE]" at bounding box center [1198, 15] width 131 height 21
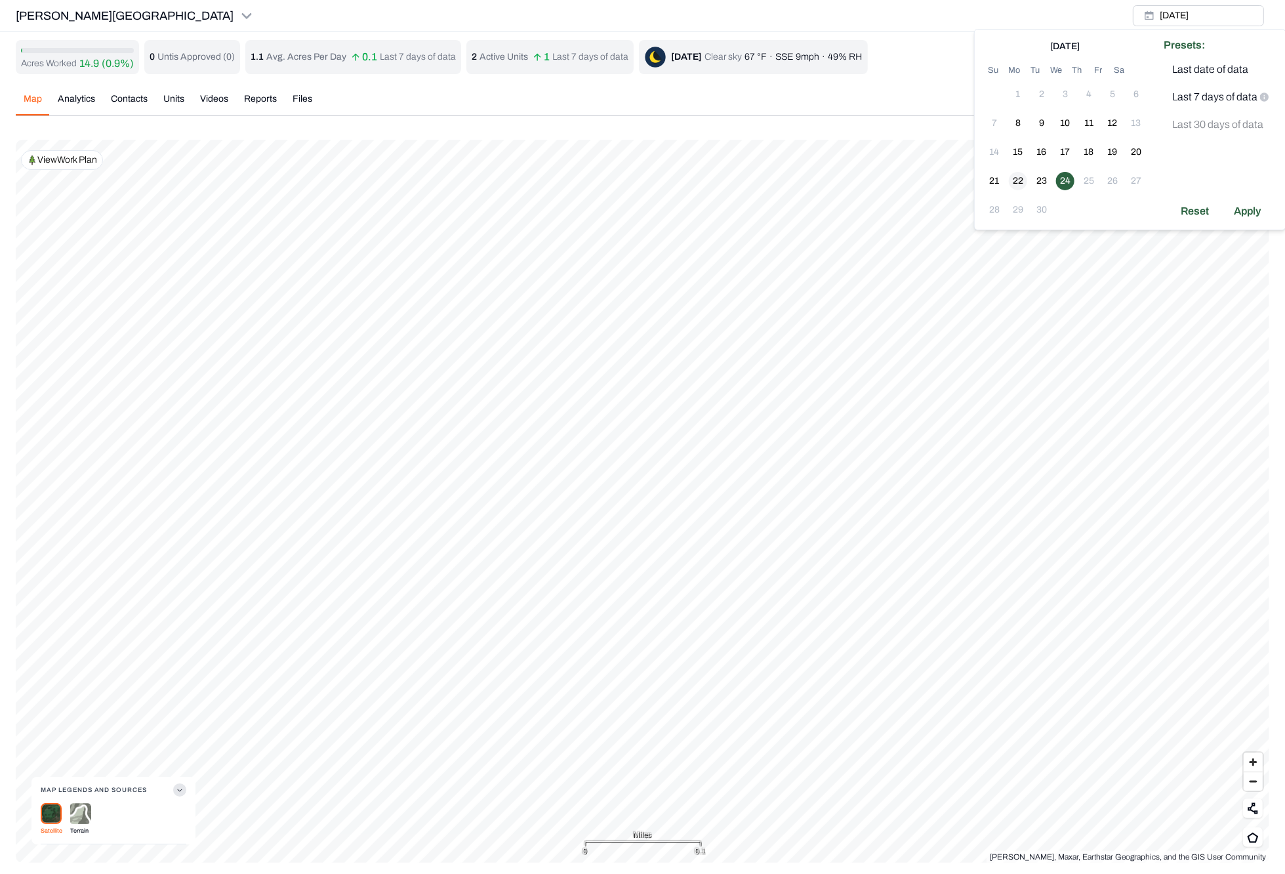
click at [1013, 176] on button "22" at bounding box center [1018, 181] width 18 height 18
click at [1114, 211] on div "Apply" at bounding box center [1247, 211] width 43 height 21
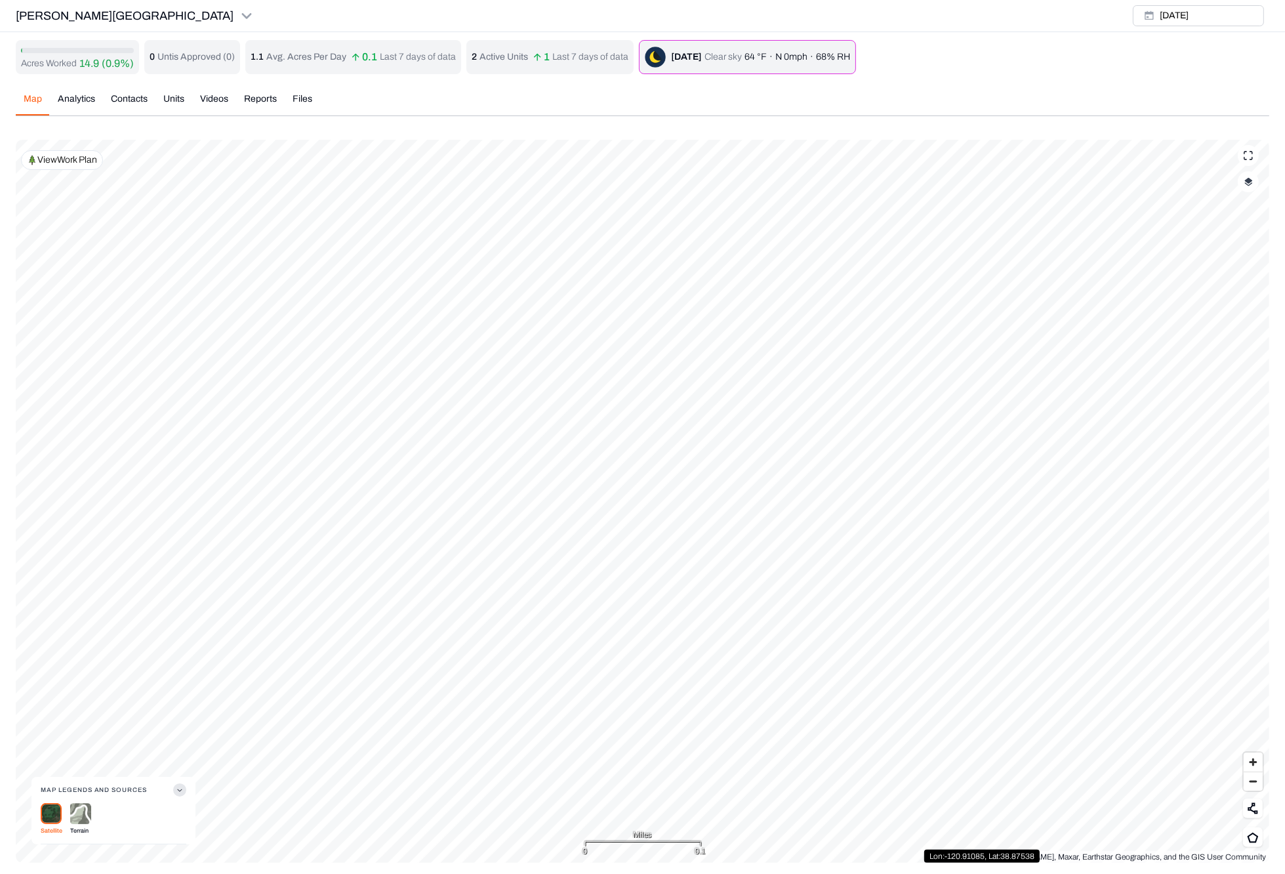
click at [1114, 185] on img "button" at bounding box center [1249, 181] width 9 height 9
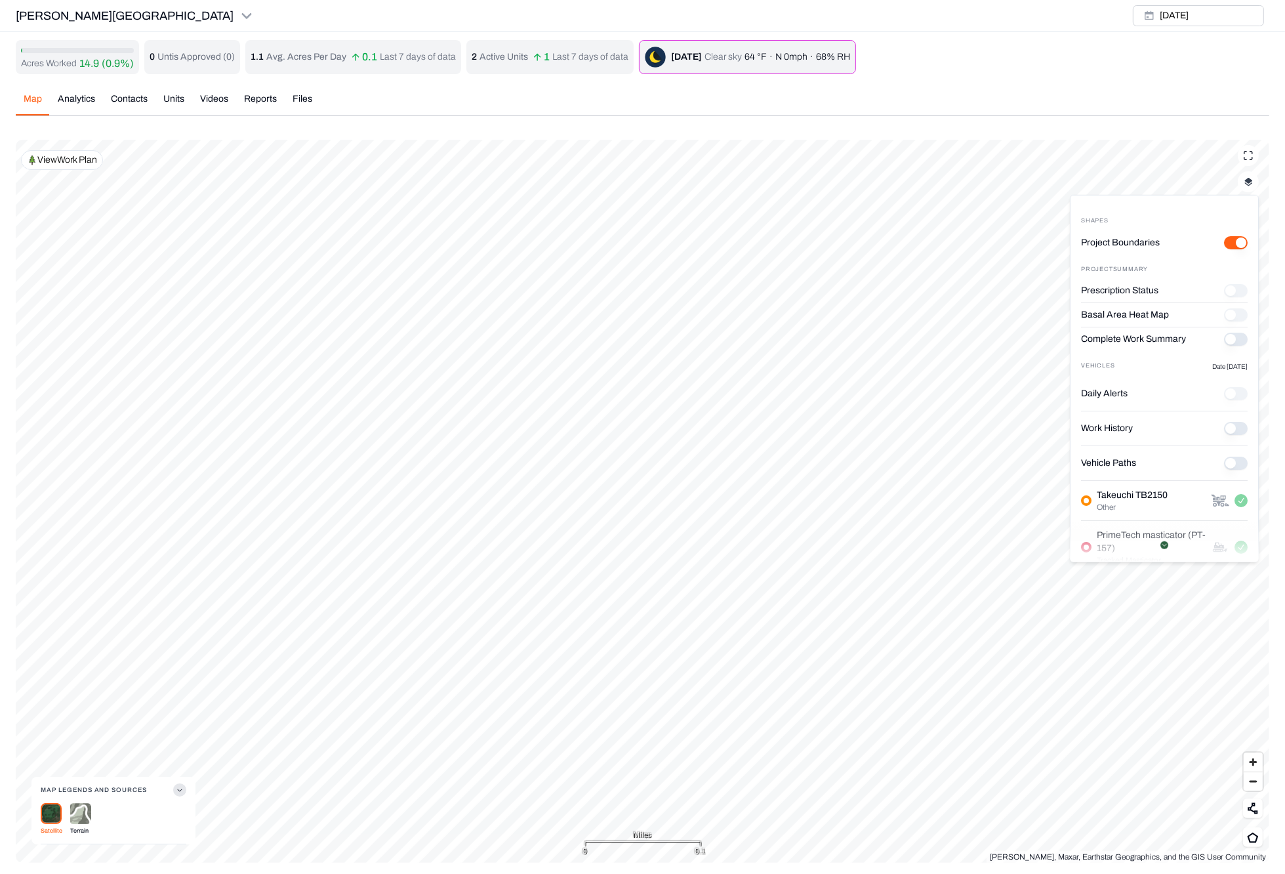
click at [1114, 428] on History "Work History" at bounding box center [1236, 428] width 24 height 13
click at [1114, 482] on div "Takeuchi TB2150 Other" at bounding box center [1164, 501] width 167 height 40
click at [76, 164] on p "View Work Plan" at bounding box center [67, 160] width 60 height 13
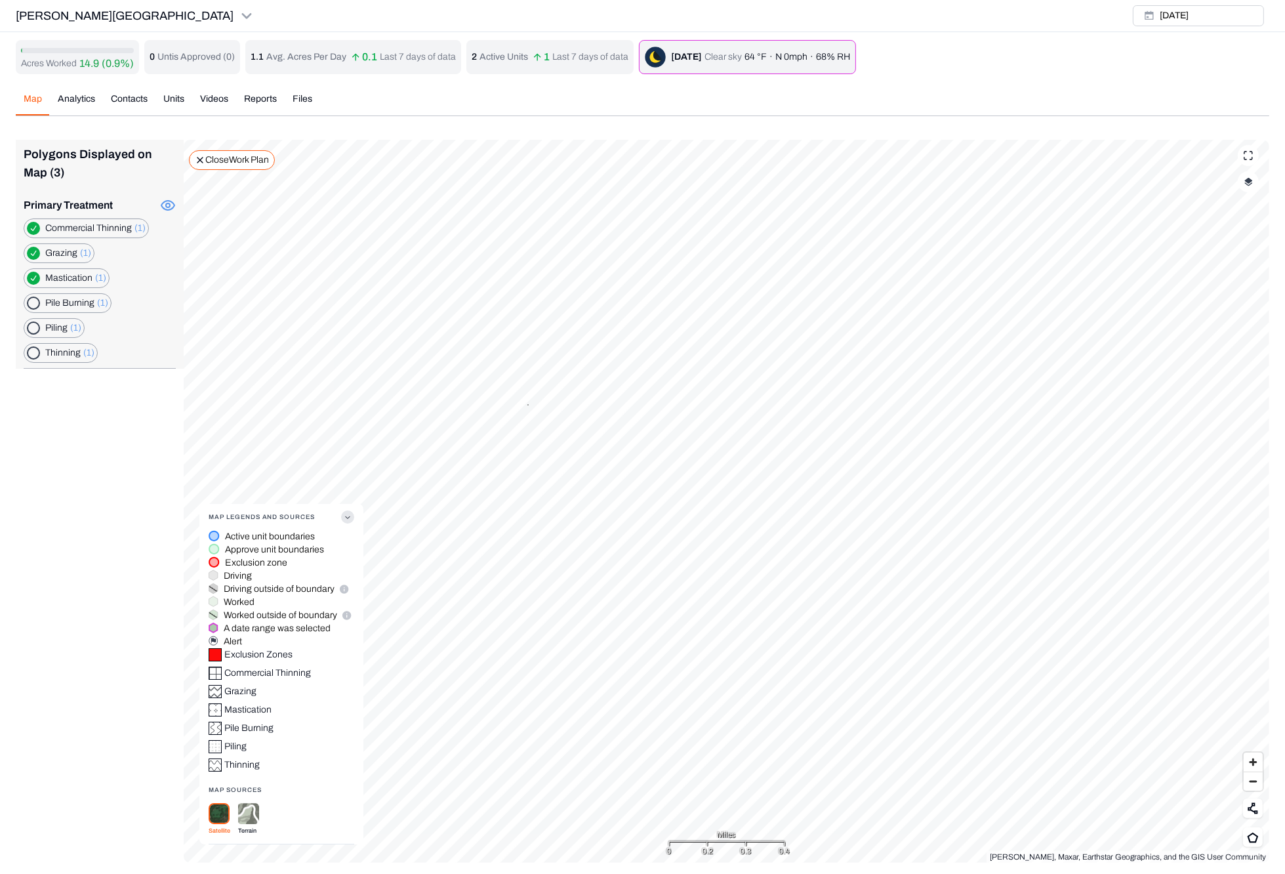
click at [169, 206] on circle at bounding box center [168, 205] width 4 height 4
click at [167, 206] on icon at bounding box center [167, 205] width 3 height 3
click at [35, 303] on Burning "button" at bounding box center [33, 303] width 13 height 13
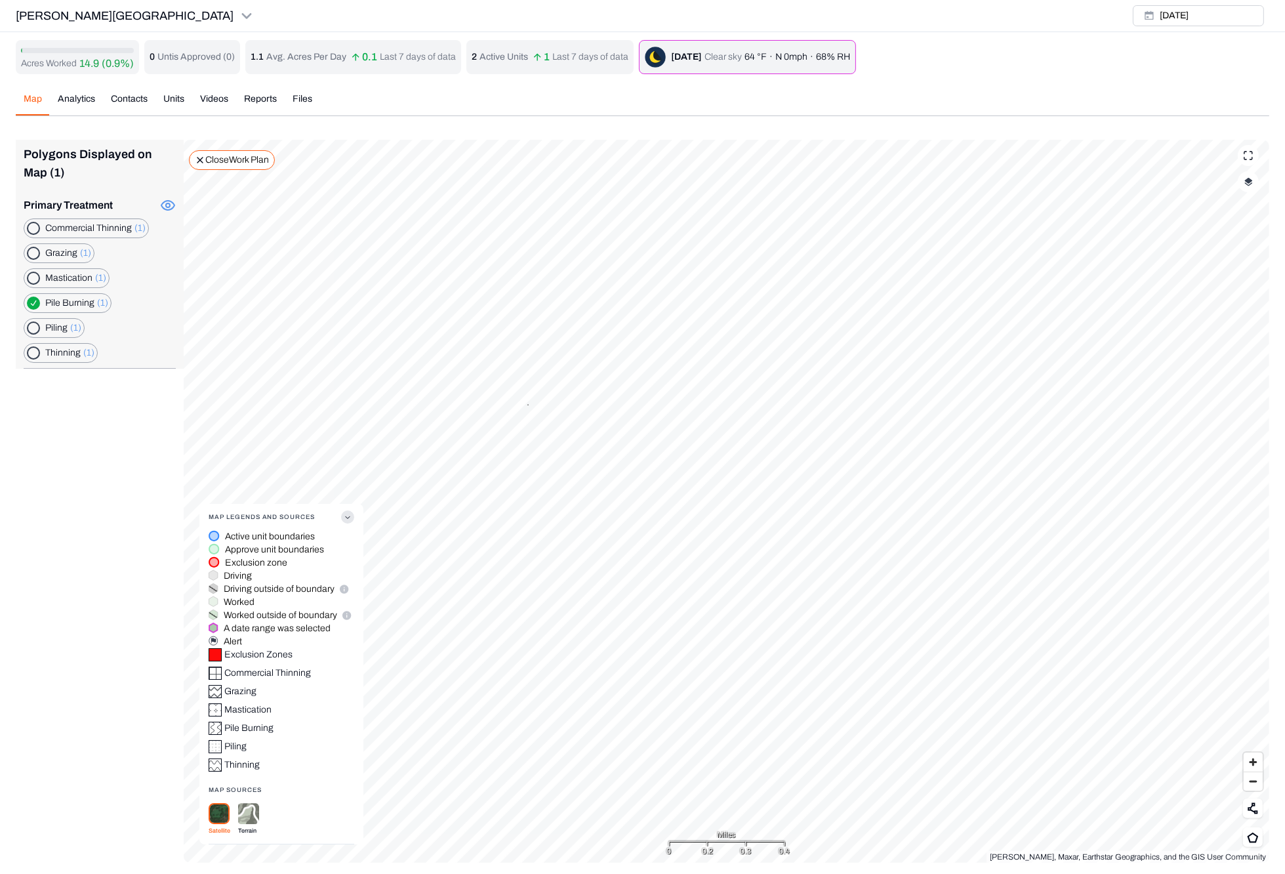
click at [37, 226] on Thinning "button" at bounding box center [33, 228] width 13 height 13
click at [31, 247] on button "button" at bounding box center [33, 253] width 13 height 13
click at [31, 252] on button "button" at bounding box center [33, 253] width 13 height 13
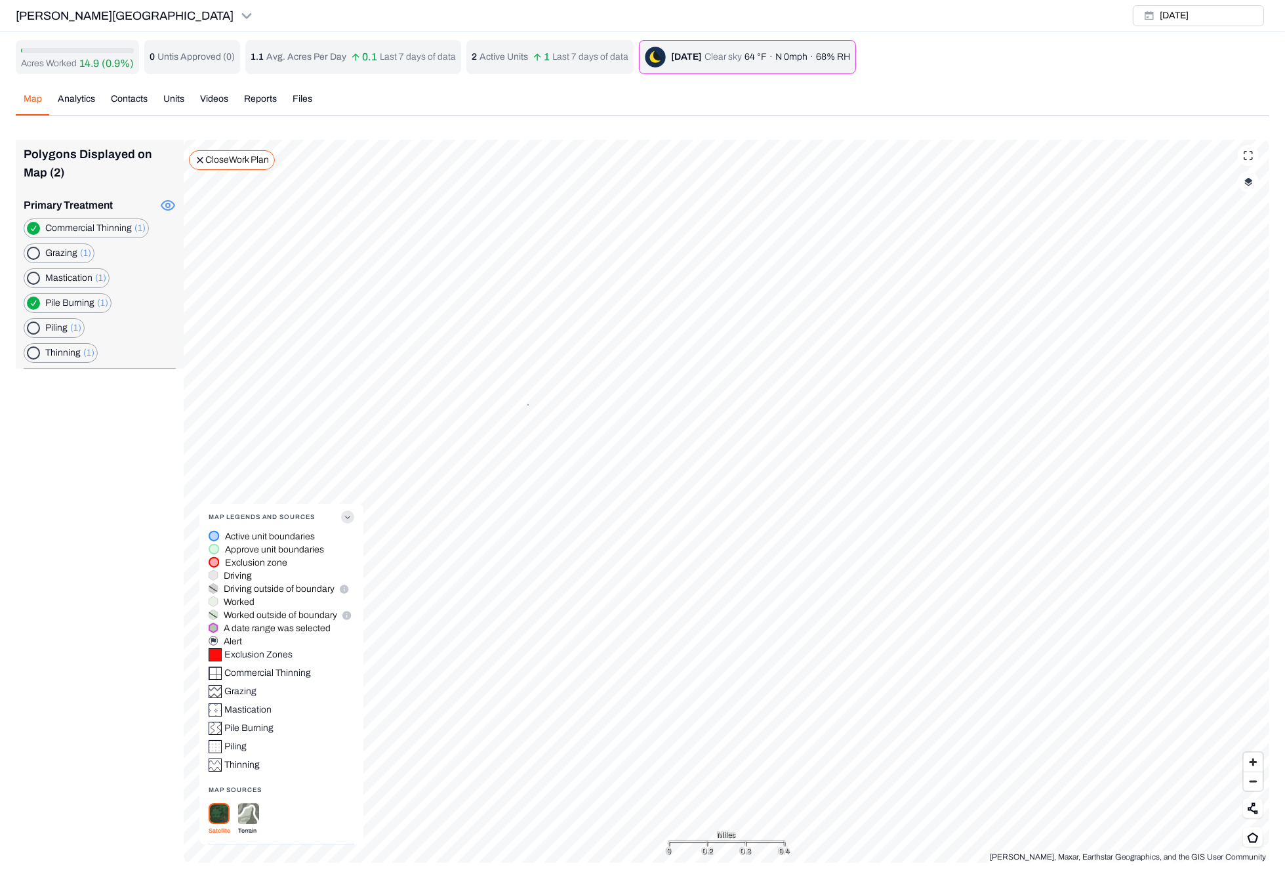
click at [34, 279] on button "button" at bounding box center [33, 278] width 13 height 13
click at [33, 324] on button "button" at bounding box center [33, 328] width 13 height 13
click at [32, 349] on button "button" at bounding box center [33, 352] width 13 height 13
click at [29, 251] on button "button" at bounding box center [33, 253] width 13 height 13
click at [373, 14] on div "[PERSON_NAME] Ranch [DATE]" at bounding box center [642, 16] width 1285 height 32
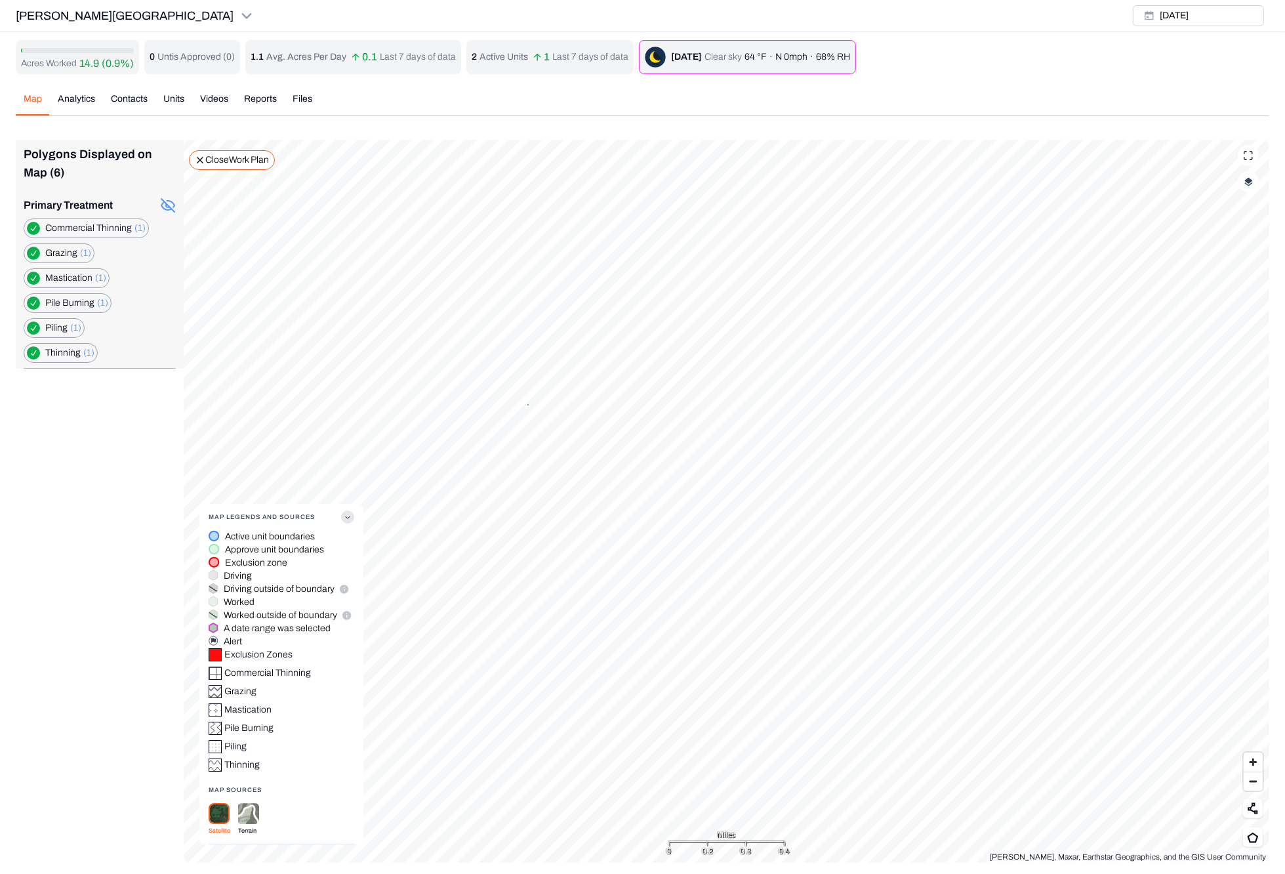
click at [375, 100] on div "Map Analytics Contacts Units Videos Reports Files" at bounding box center [643, 105] width 1254 height 24
click at [89, 507] on div "Polygons Displayed on Map (6) Primary Treatment Commercial Thinning (1) Grazing…" at bounding box center [643, 501] width 1254 height 723
click at [166, 106] on div "Acres Worked 14.9 (0.9%) 0 Untis Approved ( 0 ) 1.1 Avg. Acres Per Day 0.1 Last…" at bounding box center [643, 451] width 1254 height 823
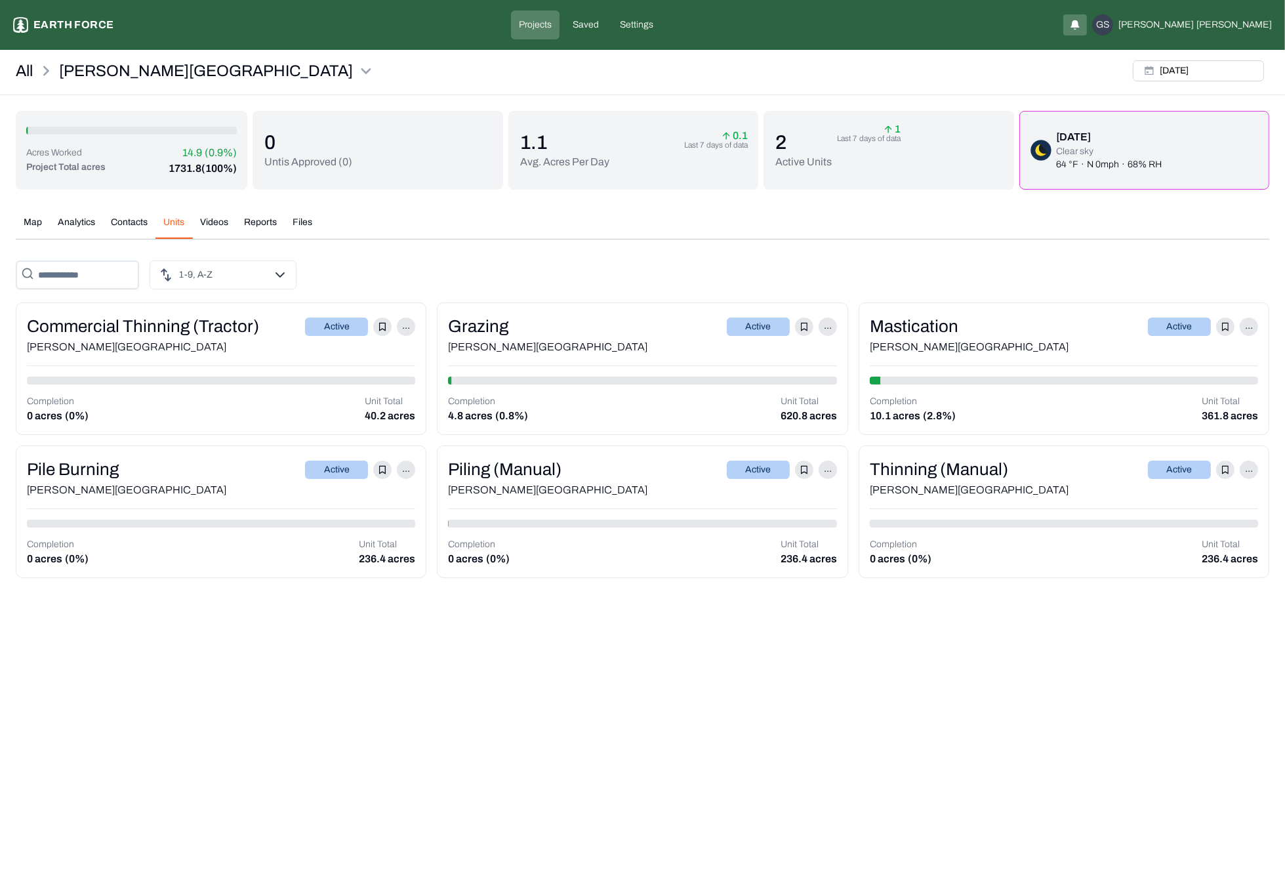
click at [590, 331] on div "Grazing Active ..." at bounding box center [642, 327] width 388 height 26
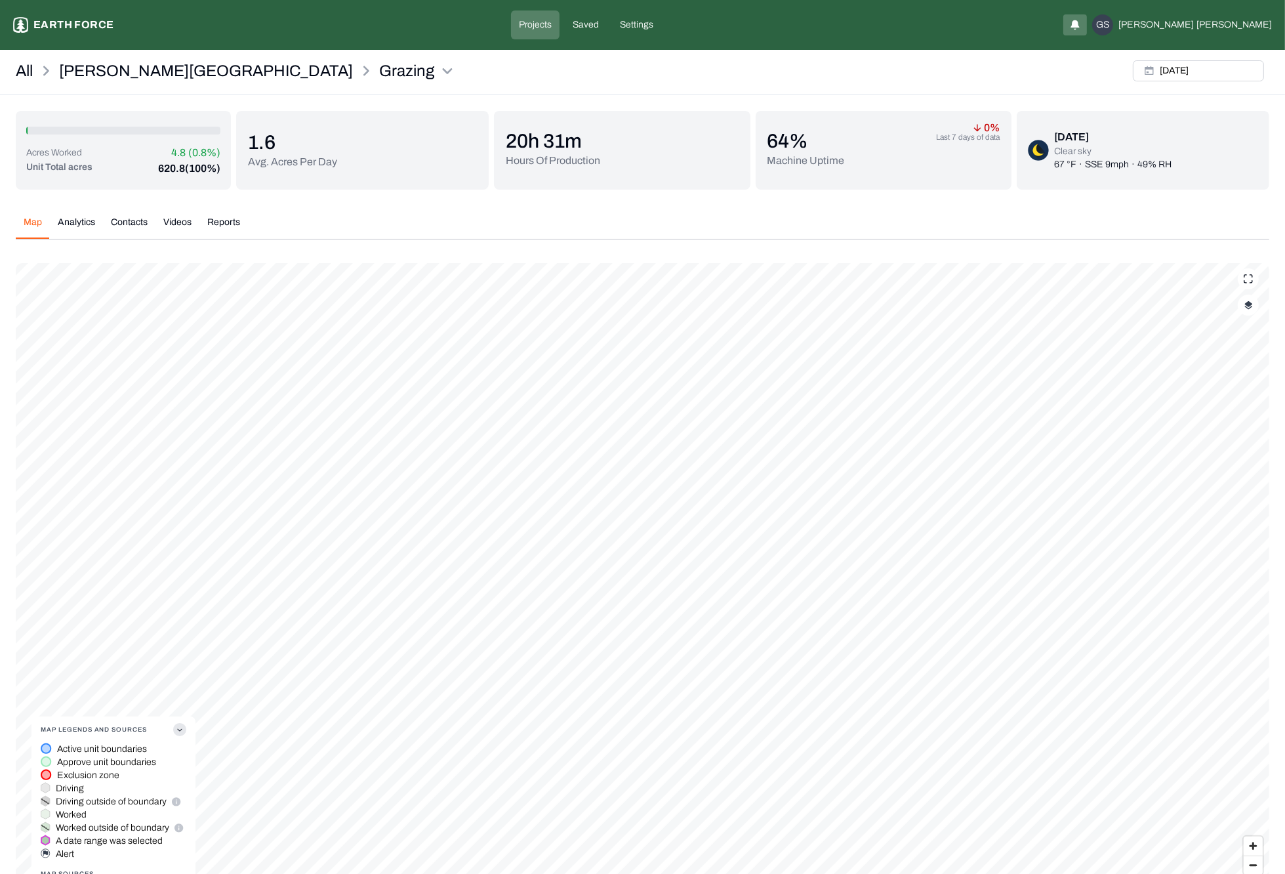
click at [1114, 312] on button "button" at bounding box center [1248, 305] width 21 height 21
type "on"
click at [244, 76] on html "Grazing Earth force Projects Saved Settings GS [PERSON_NAME] All [PERSON_NAME] …" at bounding box center [642, 481] width 1285 height 963
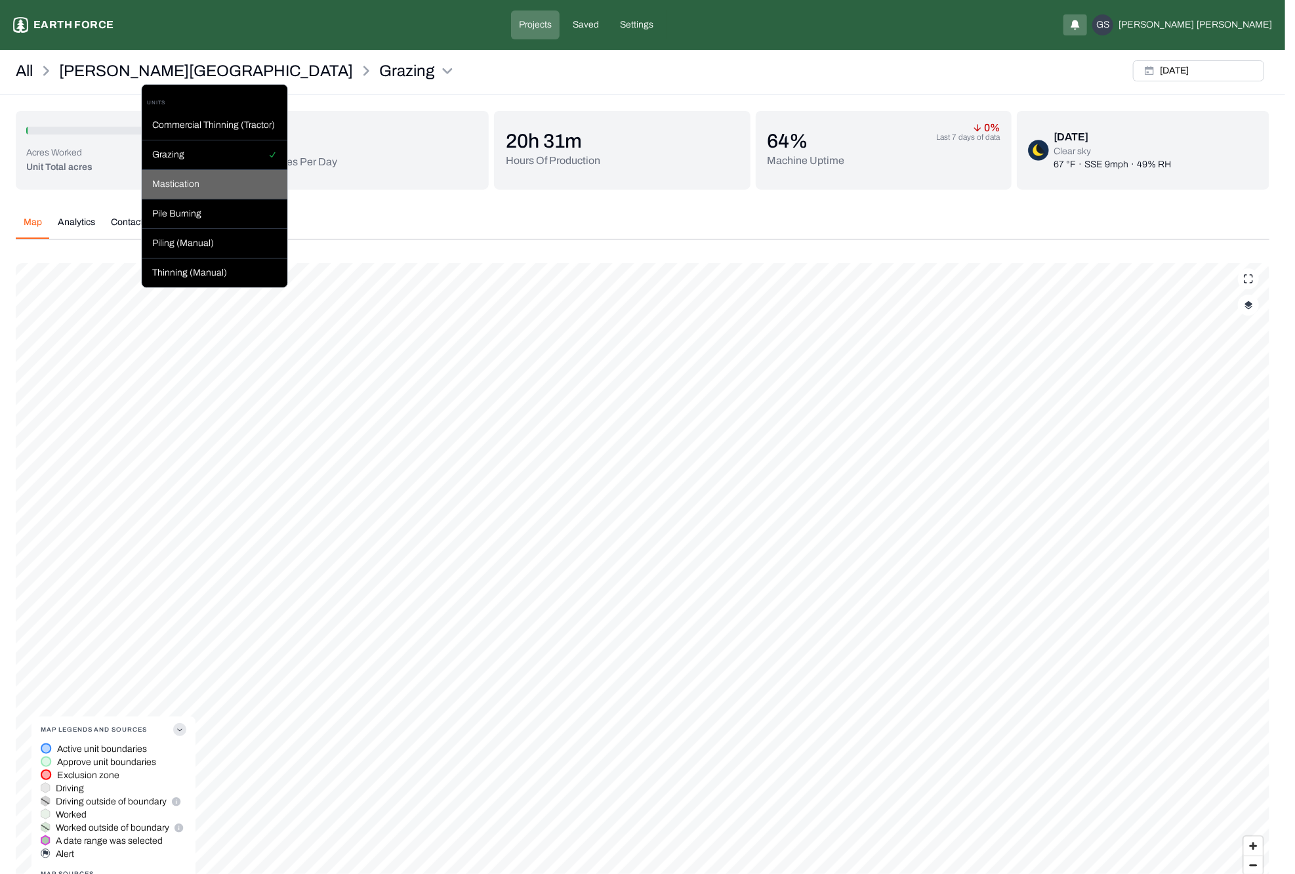
click at [188, 179] on div "Mastication" at bounding box center [215, 185] width 146 height 30
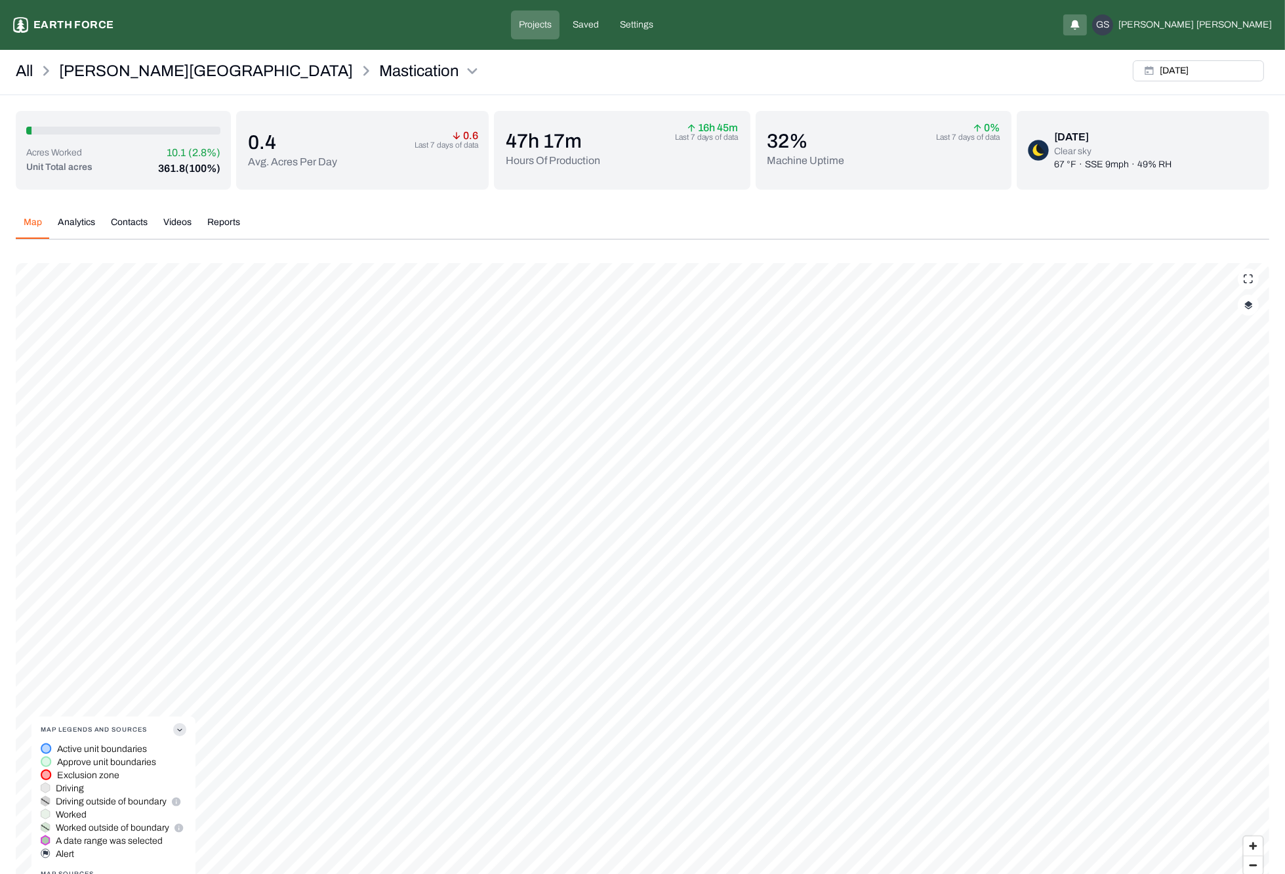
click at [811, 192] on div "Acres Worked 10.1 (2.8%) Unit Total acres 361.8 (100%) 0.4 Avg. Acres Per Day 0…" at bounding box center [643, 529] width 1254 height 836
click at [128, 67] on p "[PERSON_NAME][GEOGRAPHIC_DATA]" at bounding box center [206, 70] width 294 height 21
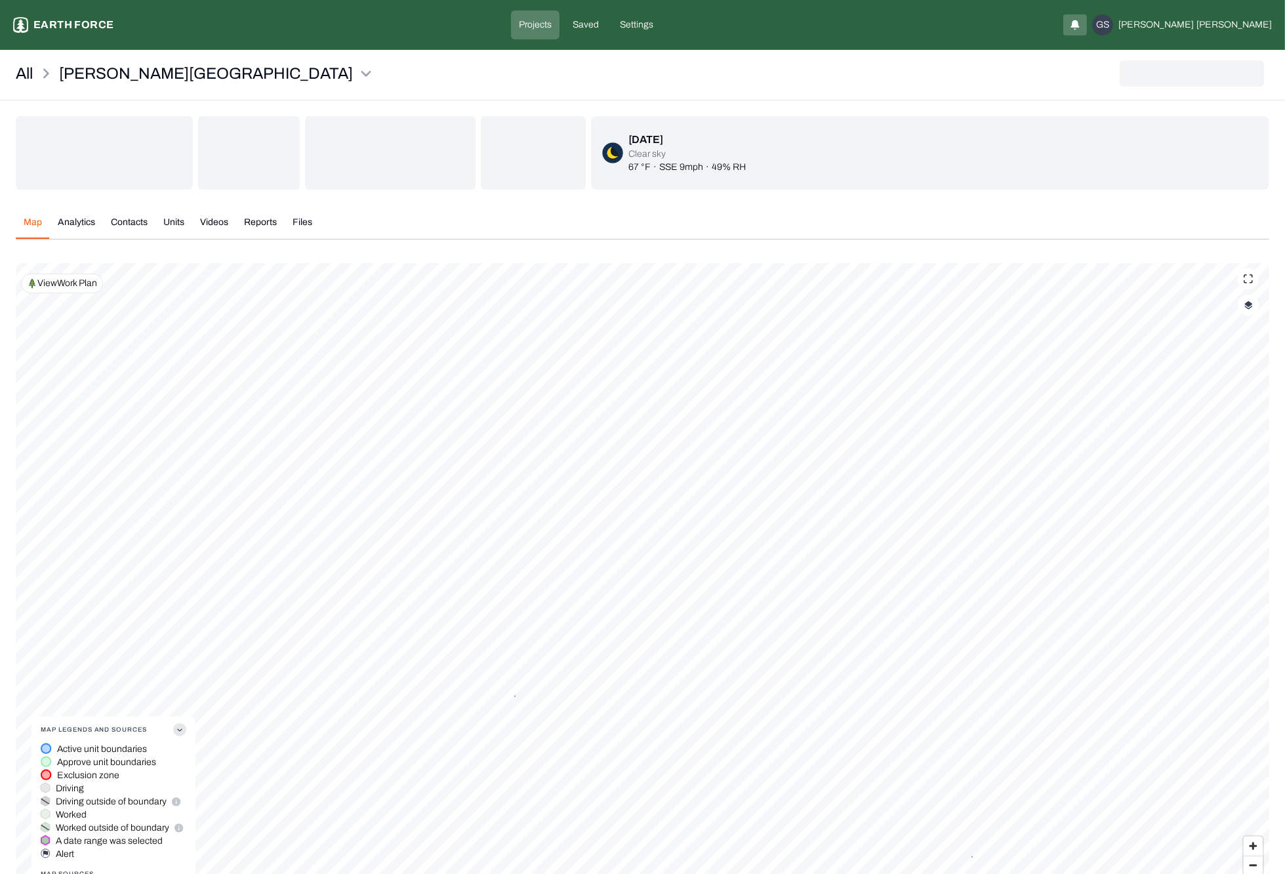
click at [172, 220] on button "Units" at bounding box center [174, 227] width 37 height 23
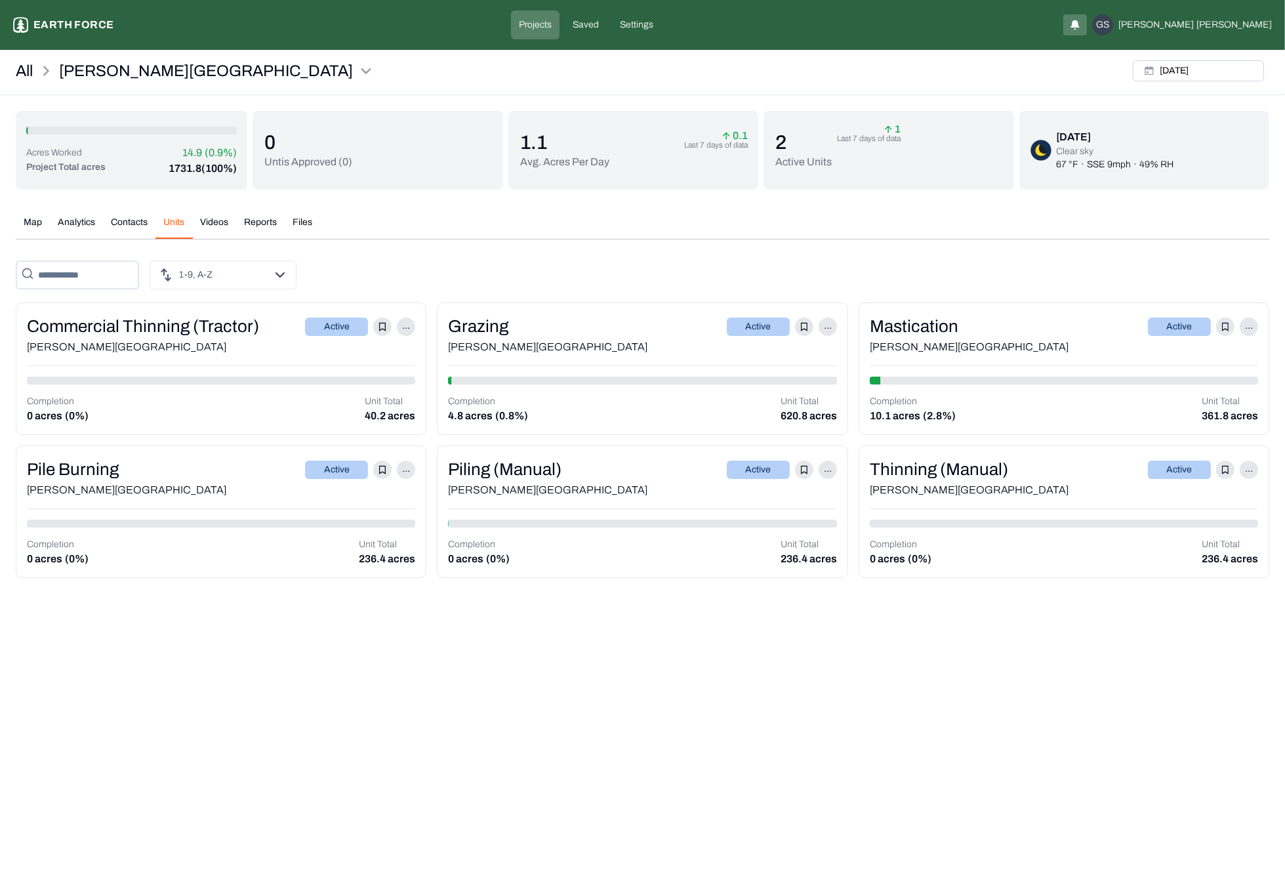
click at [840, 251] on div "Map Analytics Contacts Units Videos Reports Files [DATE] Polygons Displayed on …" at bounding box center [643, 391] width 1254 height 373
click at [488, 324] on div "Grazing" at bounding box center [478, 327] width 60 height 26
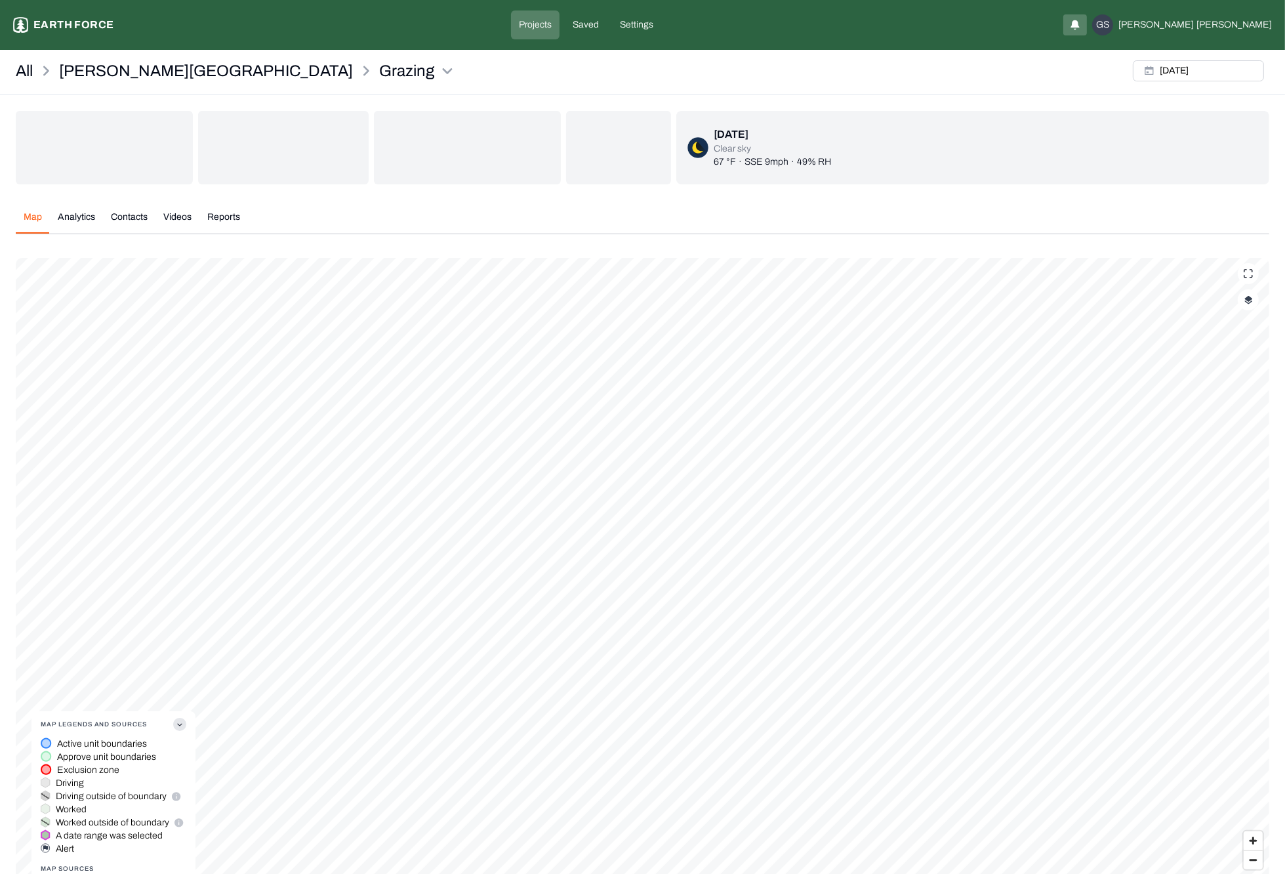
click at [75, 222] on button "Analytics" at bounding box center [76, 222] width 53 height 23
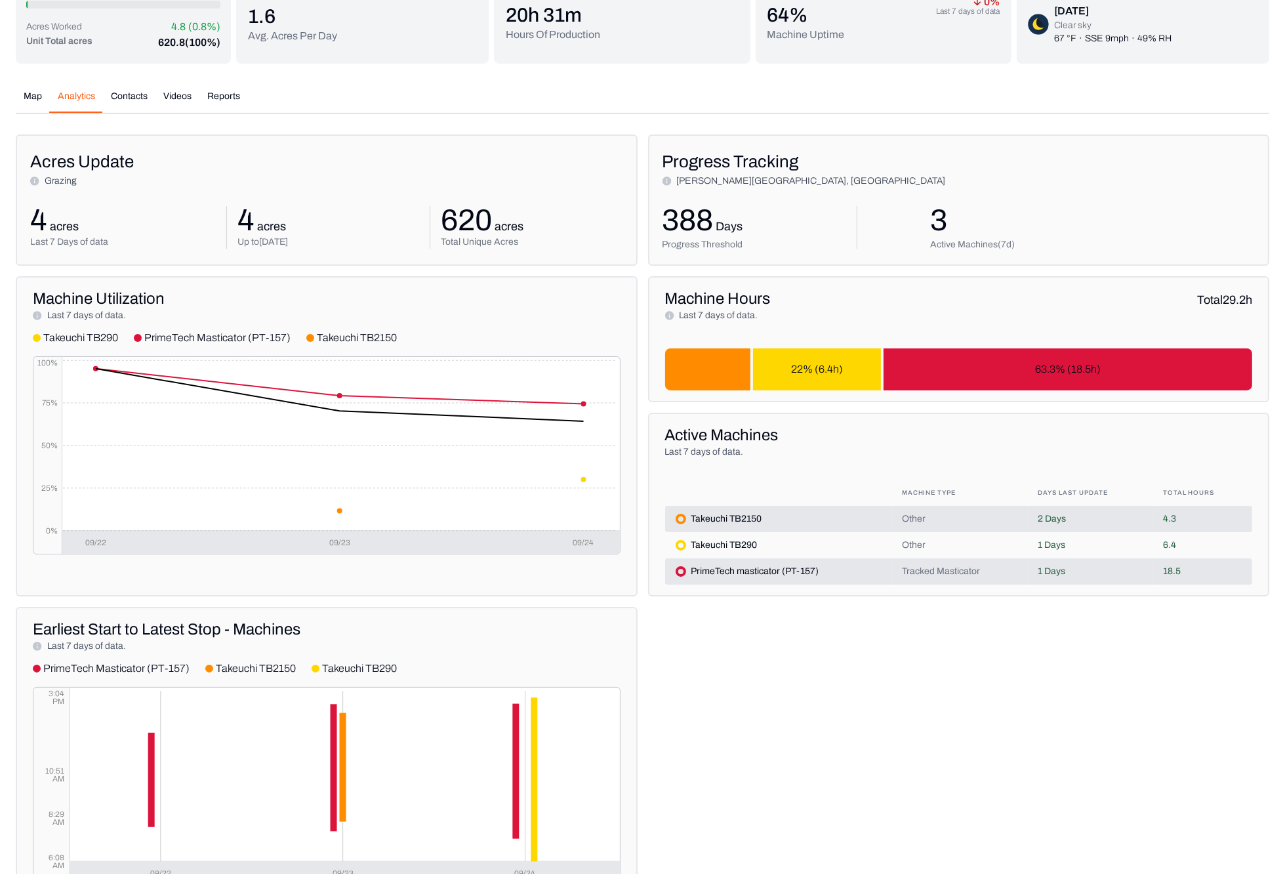
scroll to position [162, 0]
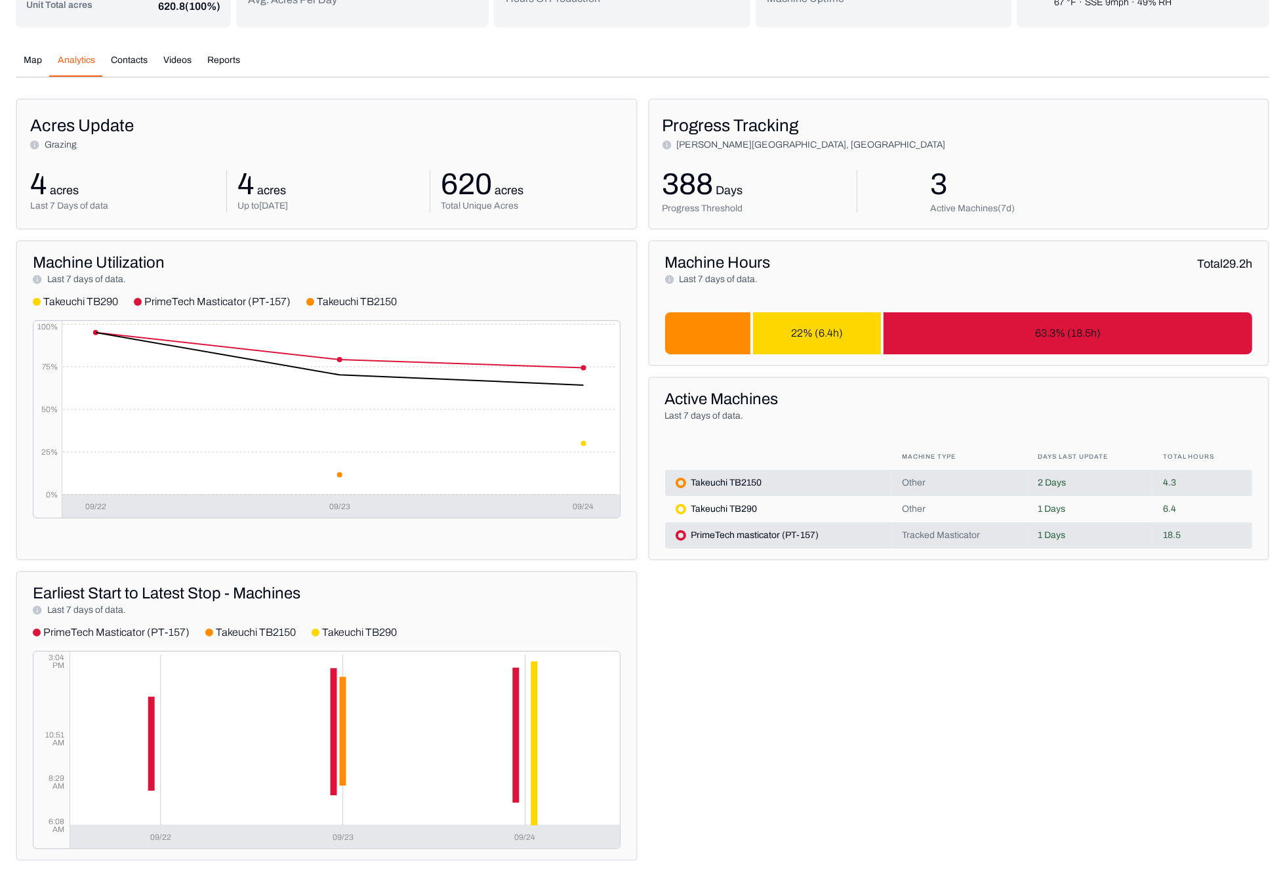
click at [119, 707] on html "Grazing Earth force Projects Saved Settings GS [PERSON_NAME] All [PERSON_NAME] …" at bounding box center [642, 357] width 1285 height 1039
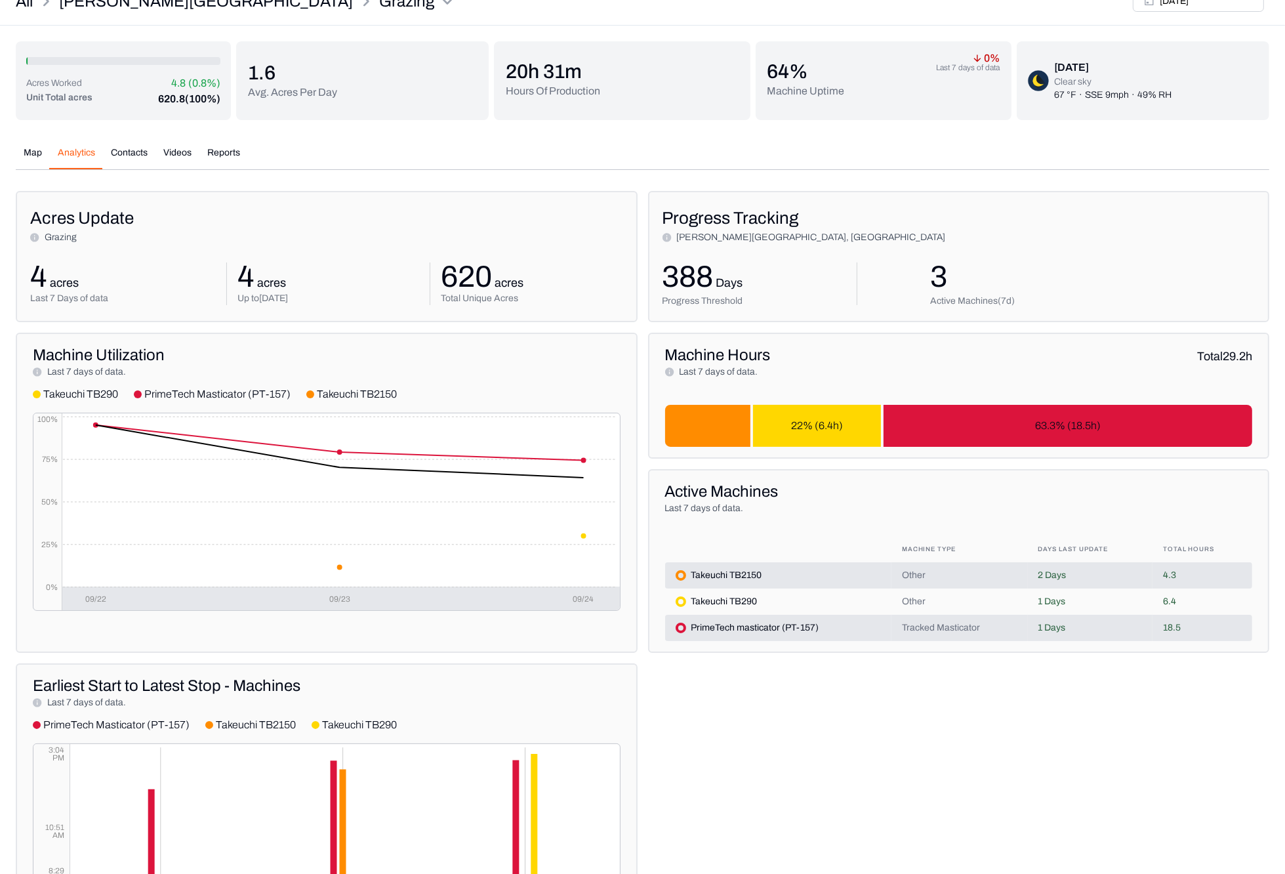
scroll to position [0, 0]
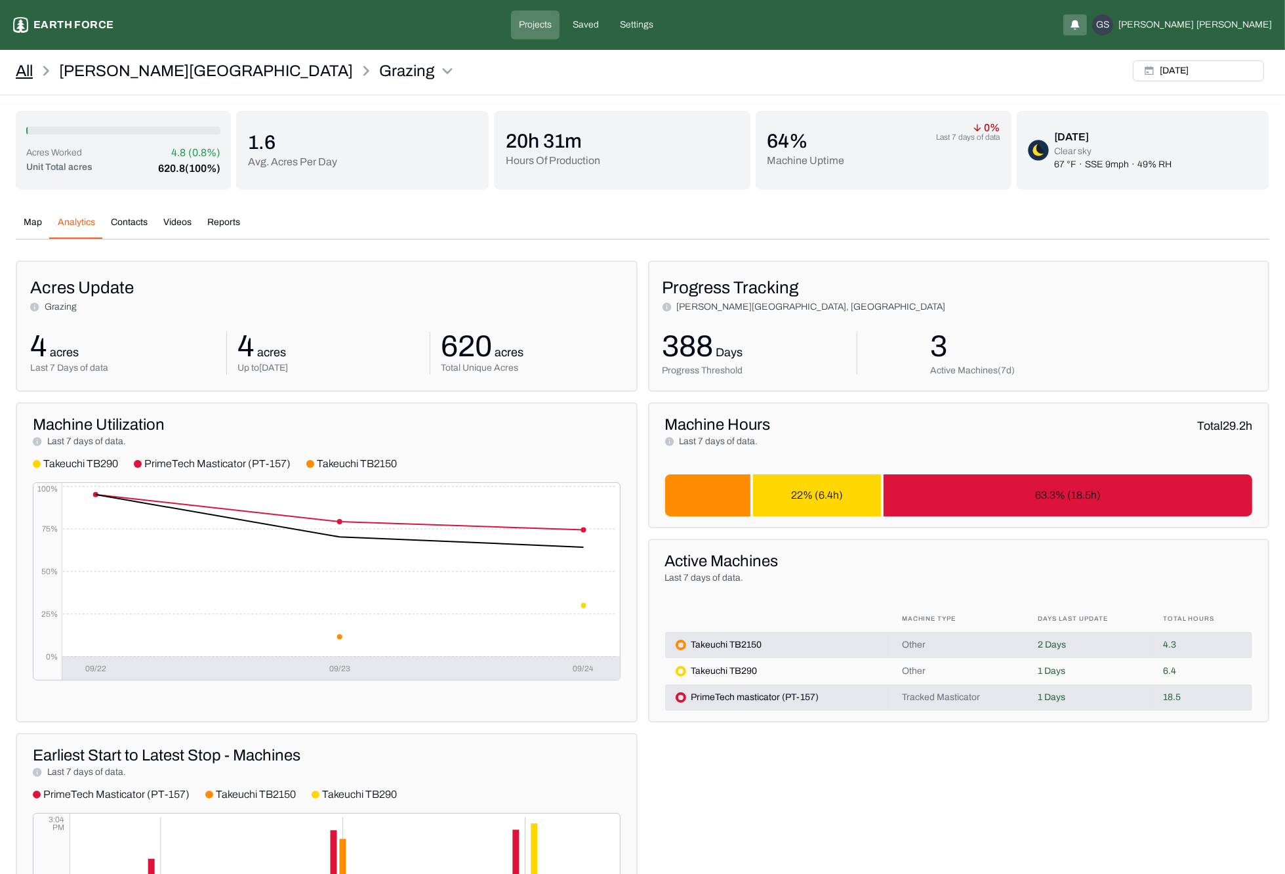
click at [19, 62] on link "All" at bounding box center [24, 70] width 17 height 21
